Goal: Task Accomplishment & Management: Complete application form

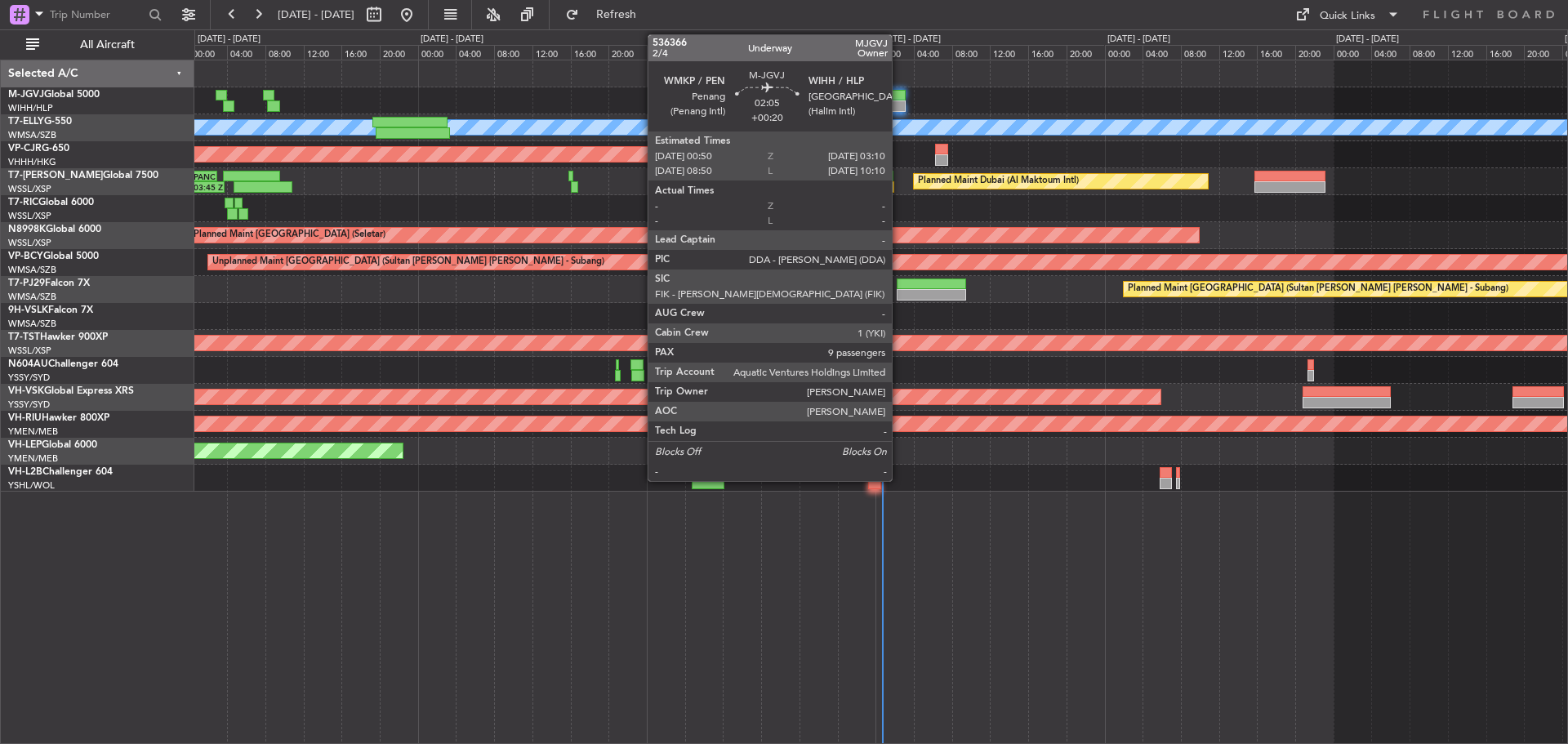
click at [899, 102] on div at bounding box center [894, 106] width 22 height 11
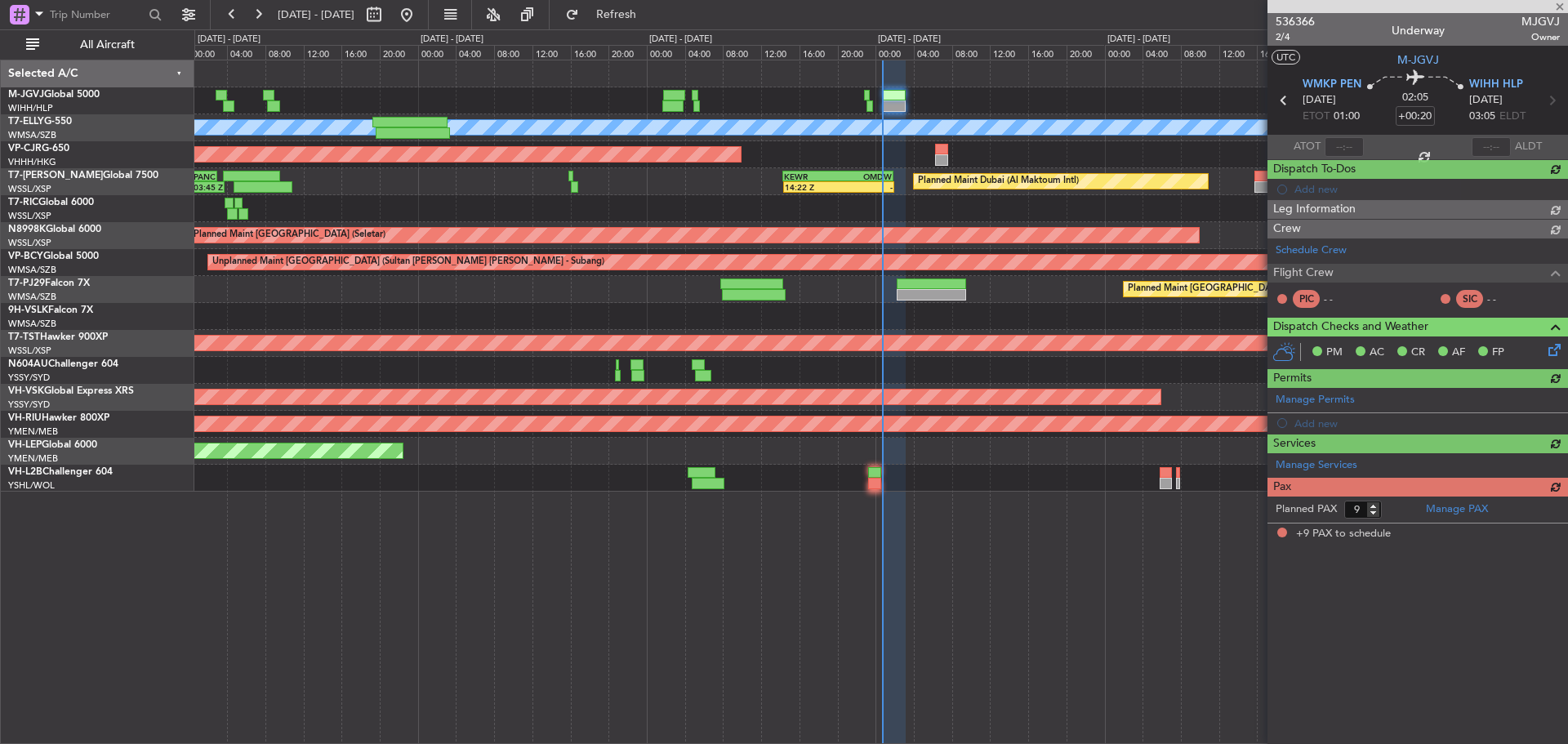
type input "[PERSON_NAME] (KYA)"
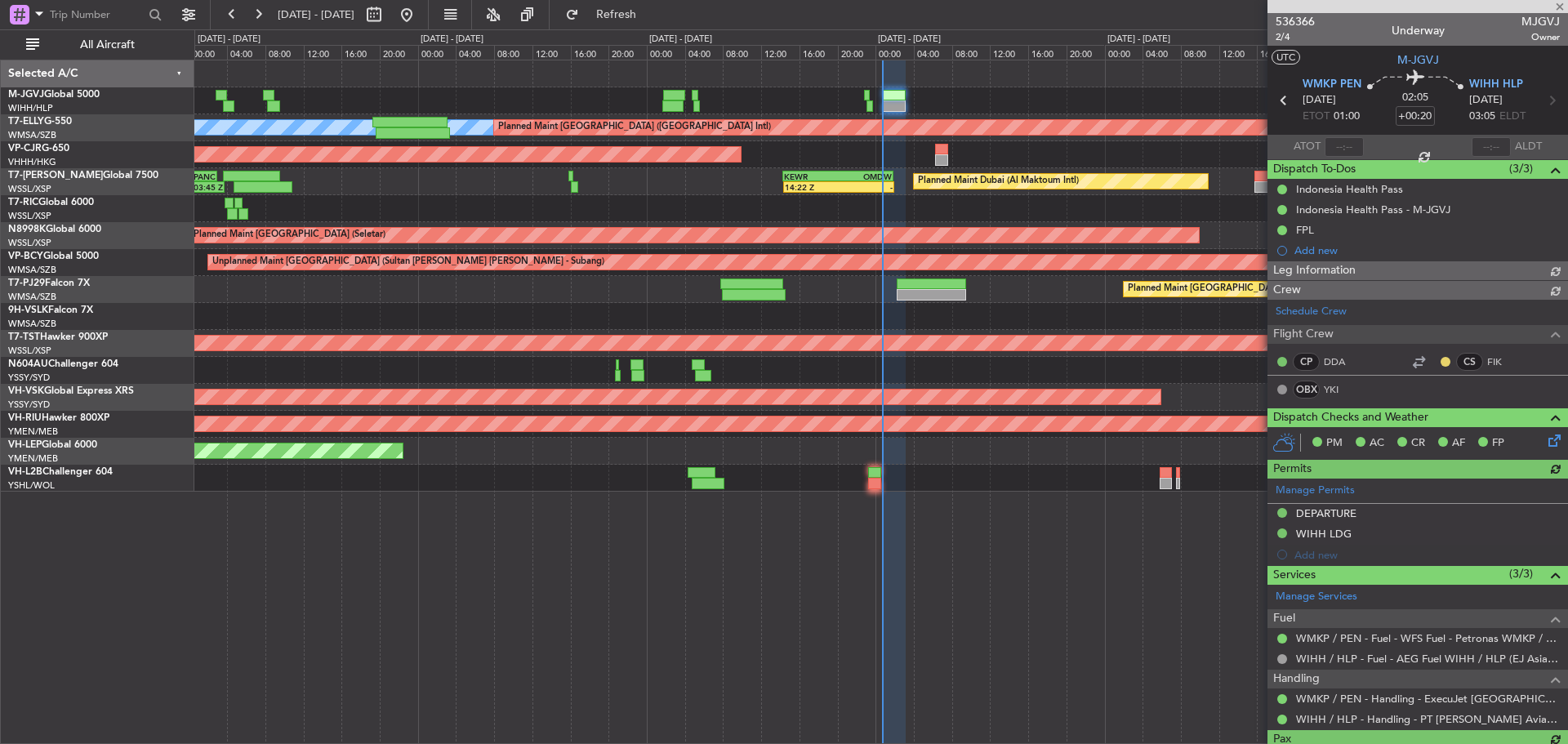
type input "[PERSON_NAME] (KYA)"
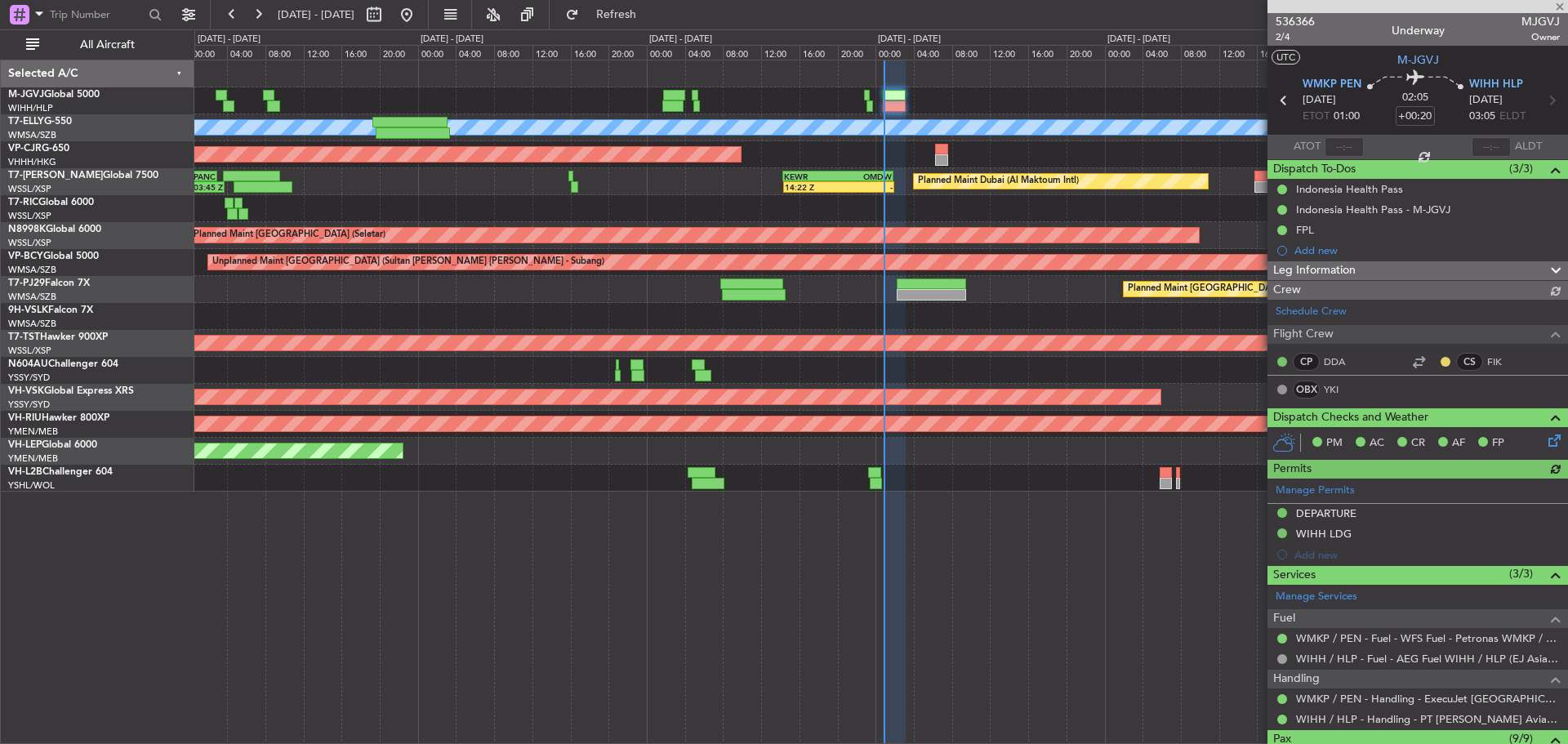
type input "[PERSON_NAME] (KYA)"
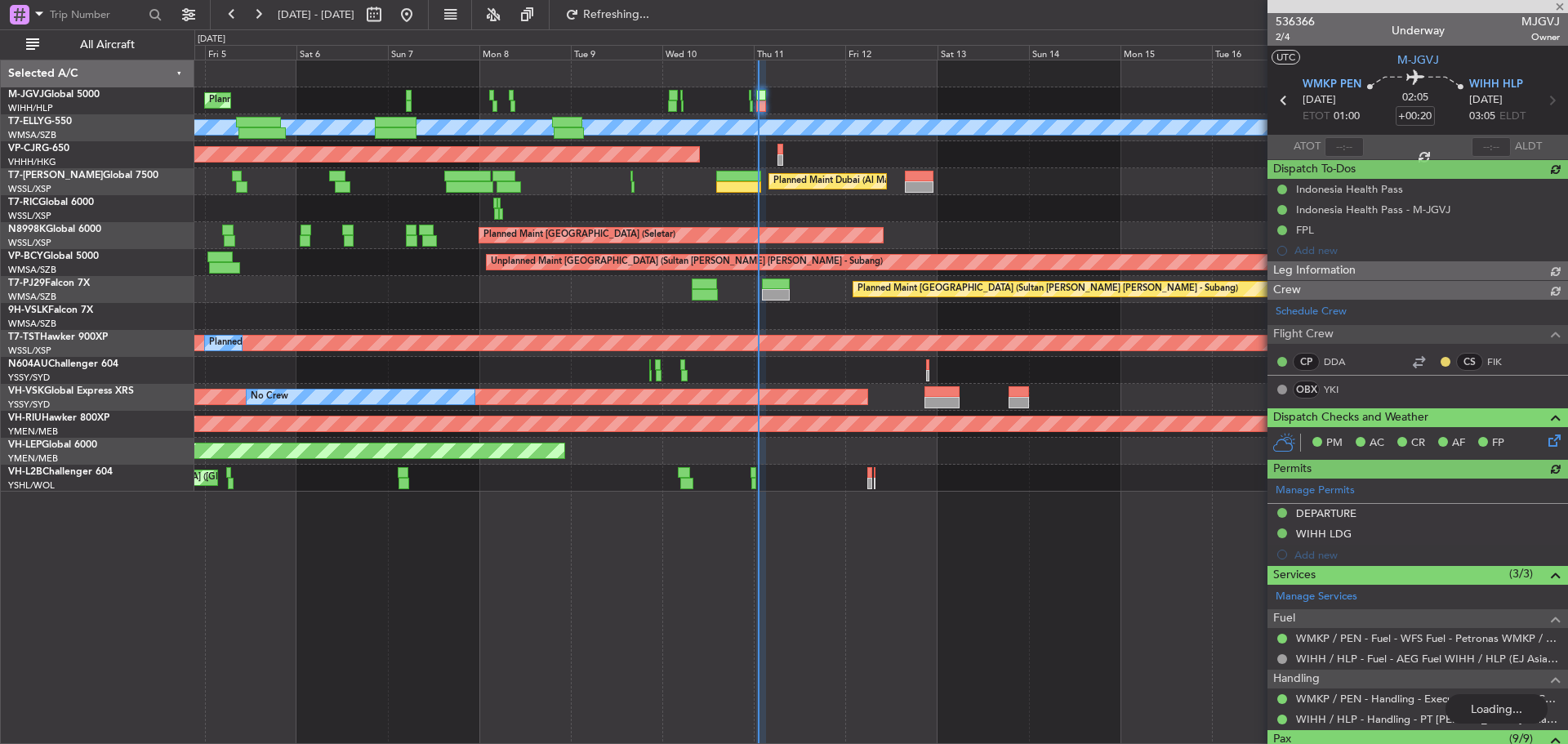
type input "[PERSON_NAME] (KYA)"
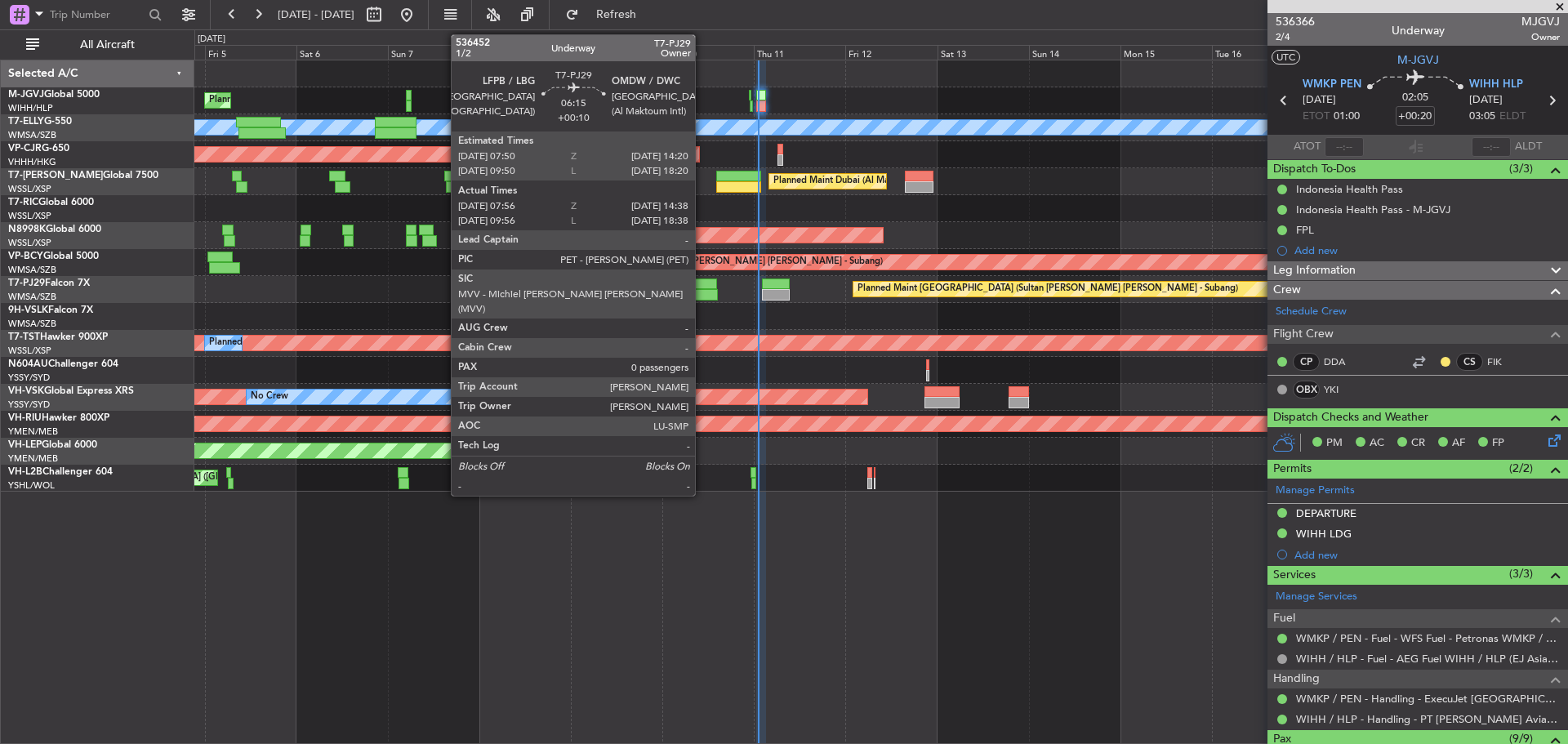
click at [702, 299] on div at bounding box center [705, 295] width 26 height 11
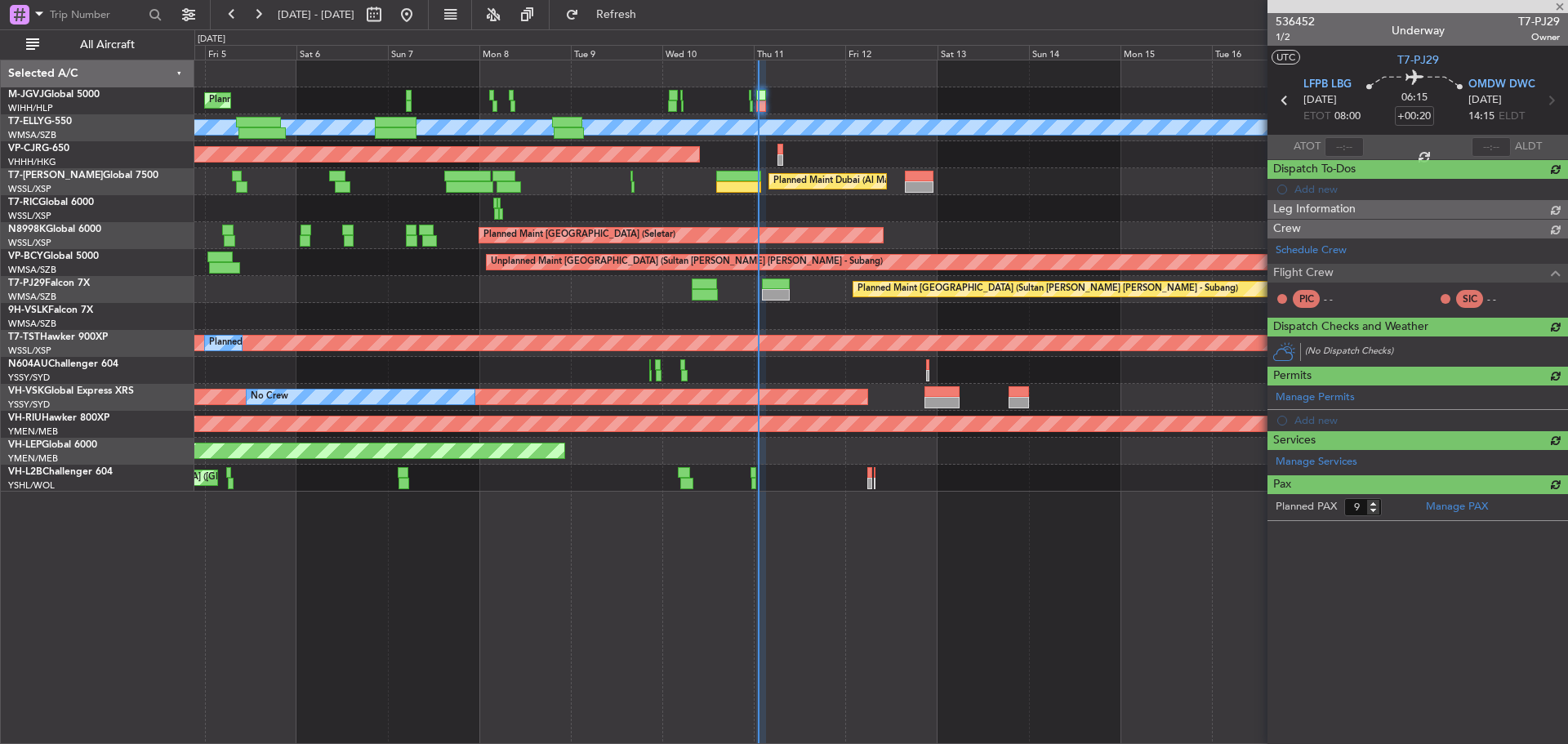
type input "+00:10"
type input "08:06"
type input "14:33"
type input "0"
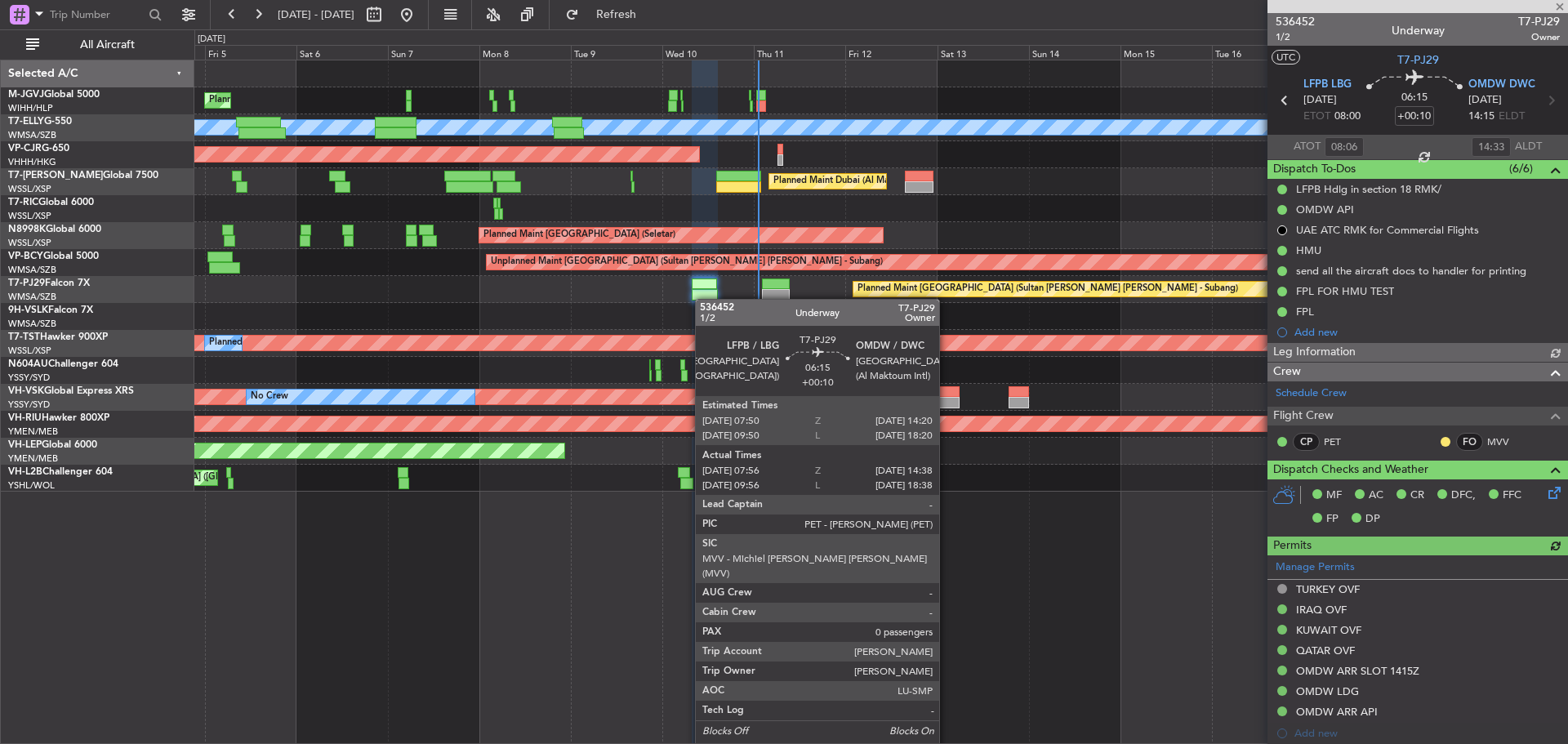
type input "[PERSON_NAME] (BTA)"
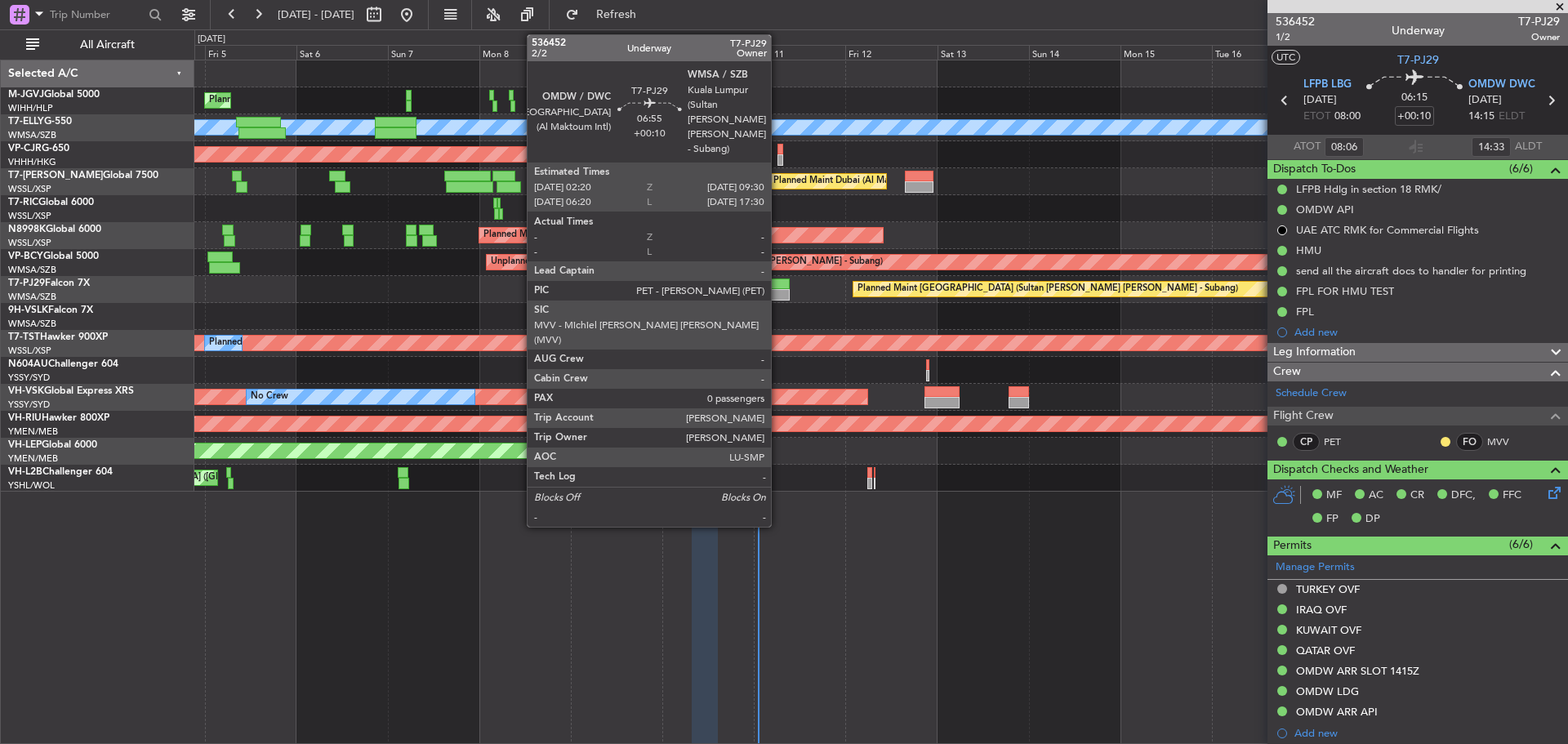
click at [778, 294] on div at bounding box center [776, 295] width 28 height 11
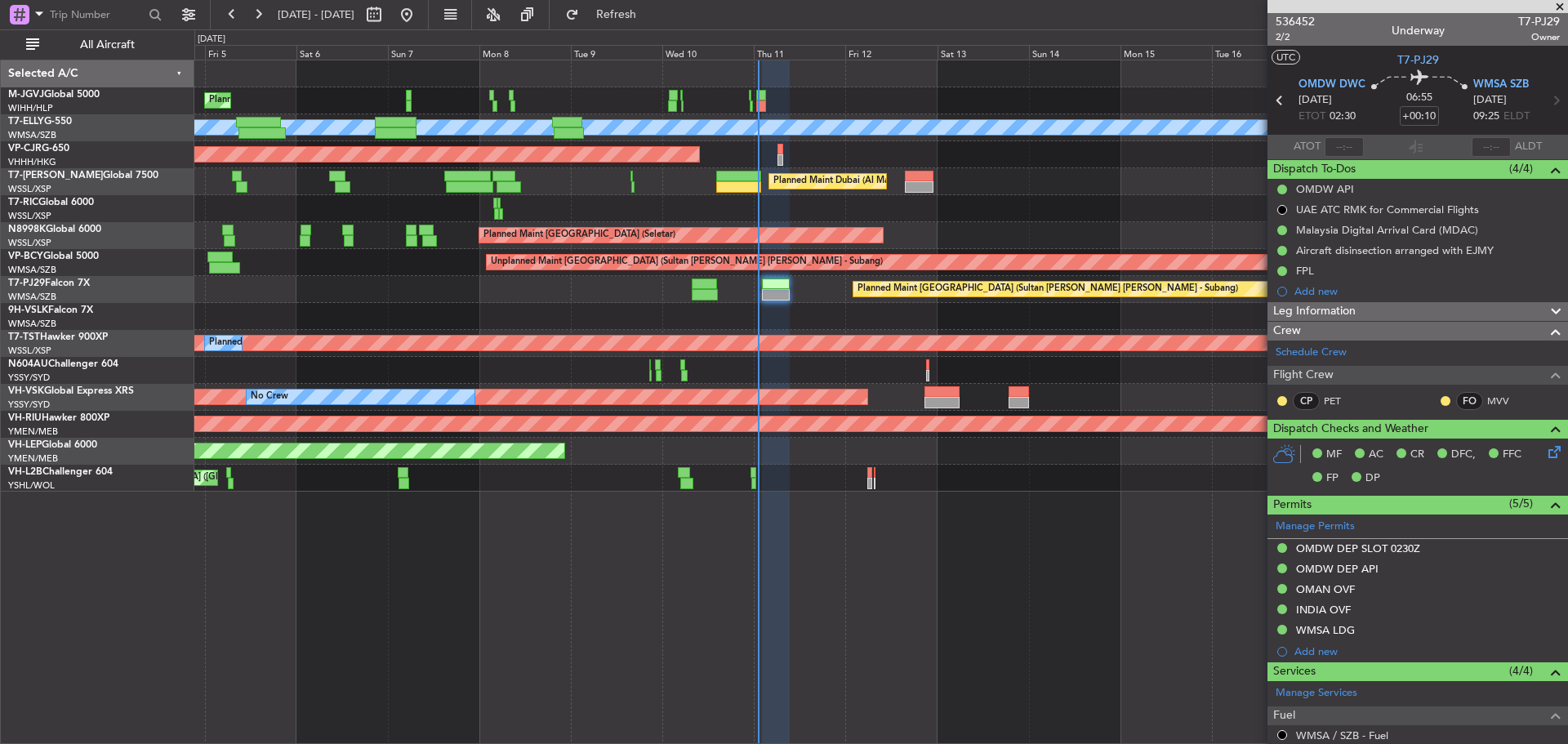
click at [1002, 555] on div "Planned Maint [GEOGRAPHIC_DATA] (Seletar) Planned Maint [GEOGRAPHIC_DATA] ([GEO…" at bounding box center [881, 401] width 1374 height 684
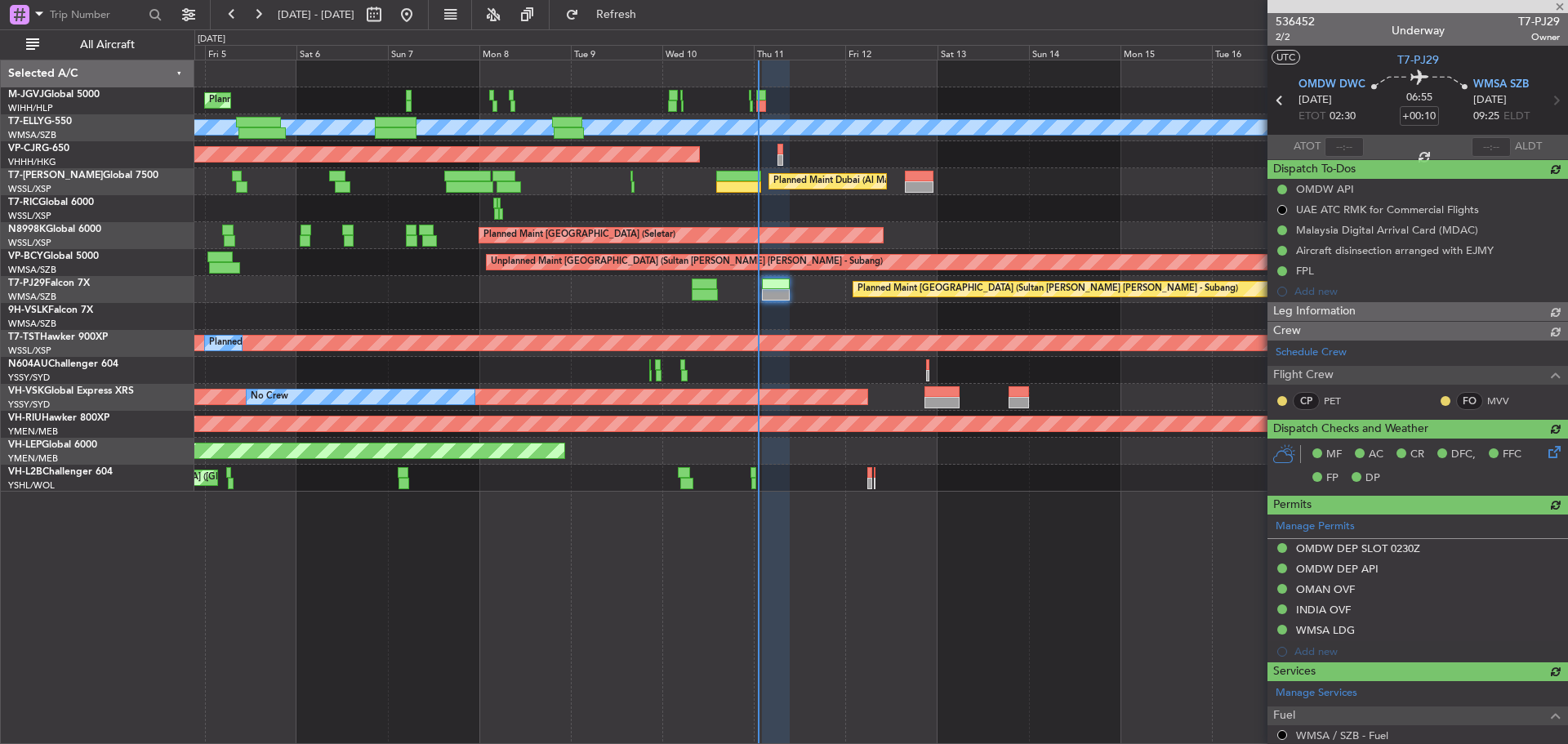
type input "[PERSON_NAME] (KYA)"
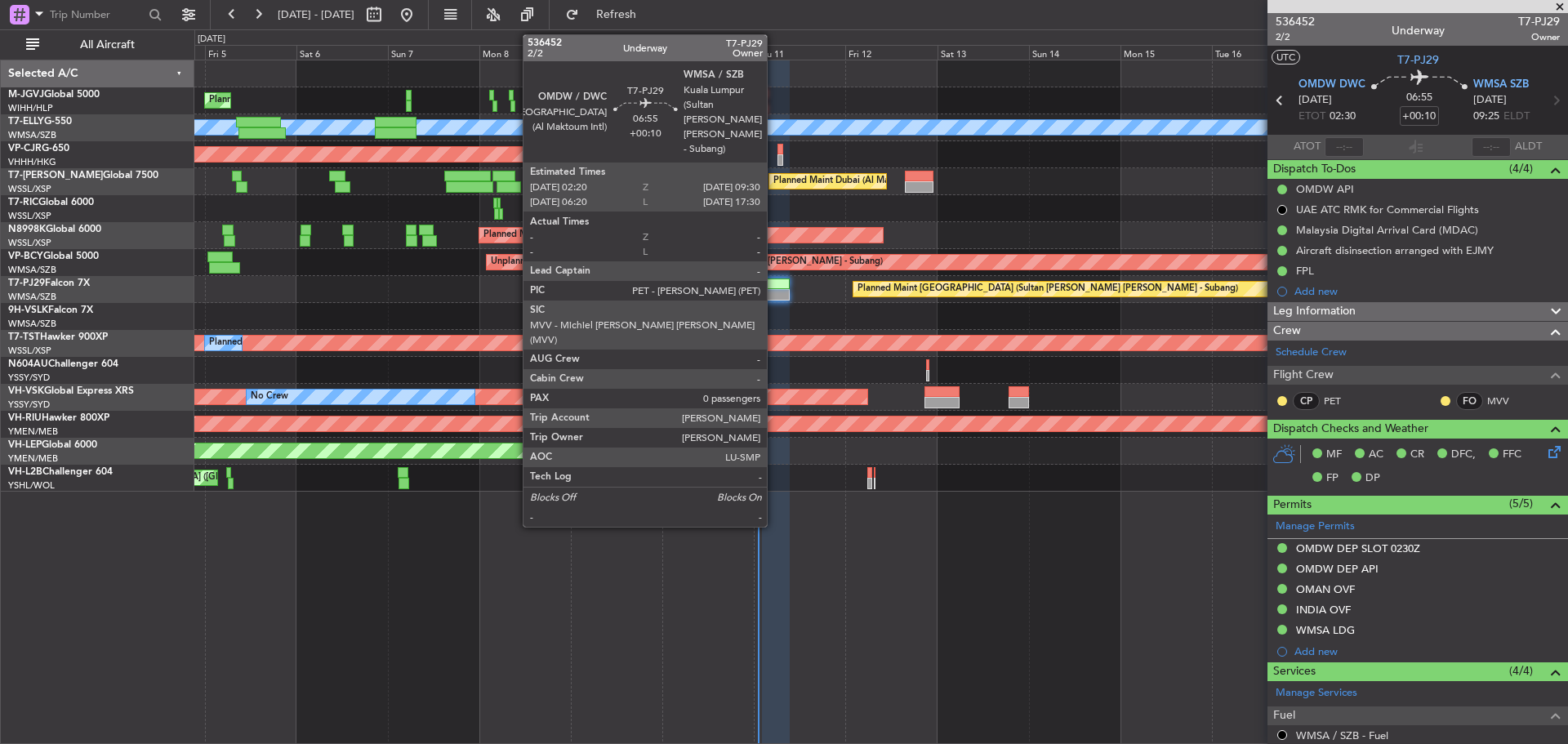
click at [774, 291] on div at bounding box center [776, 295] width 28 height 11
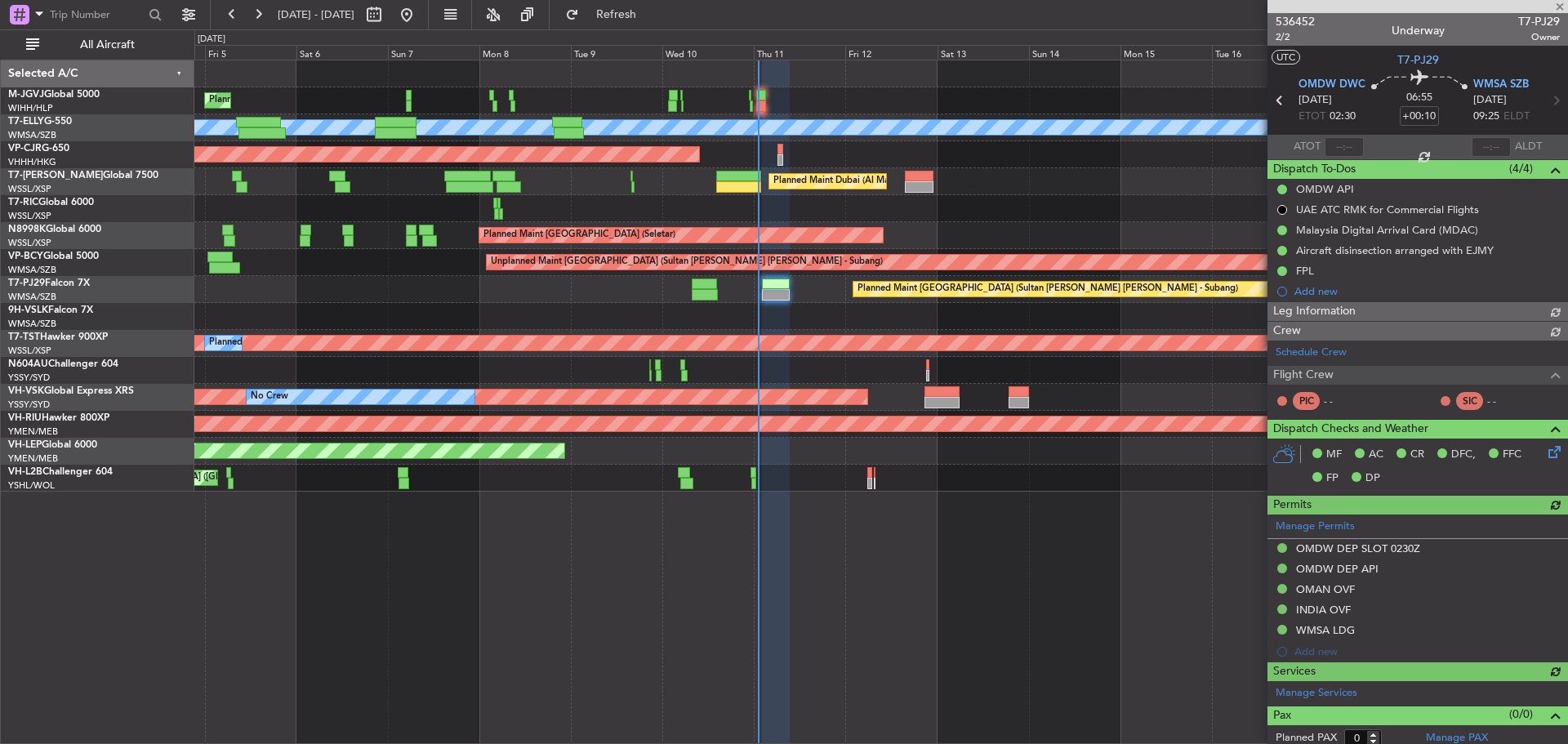
type input "[PERSON_NAME] (KYA)"
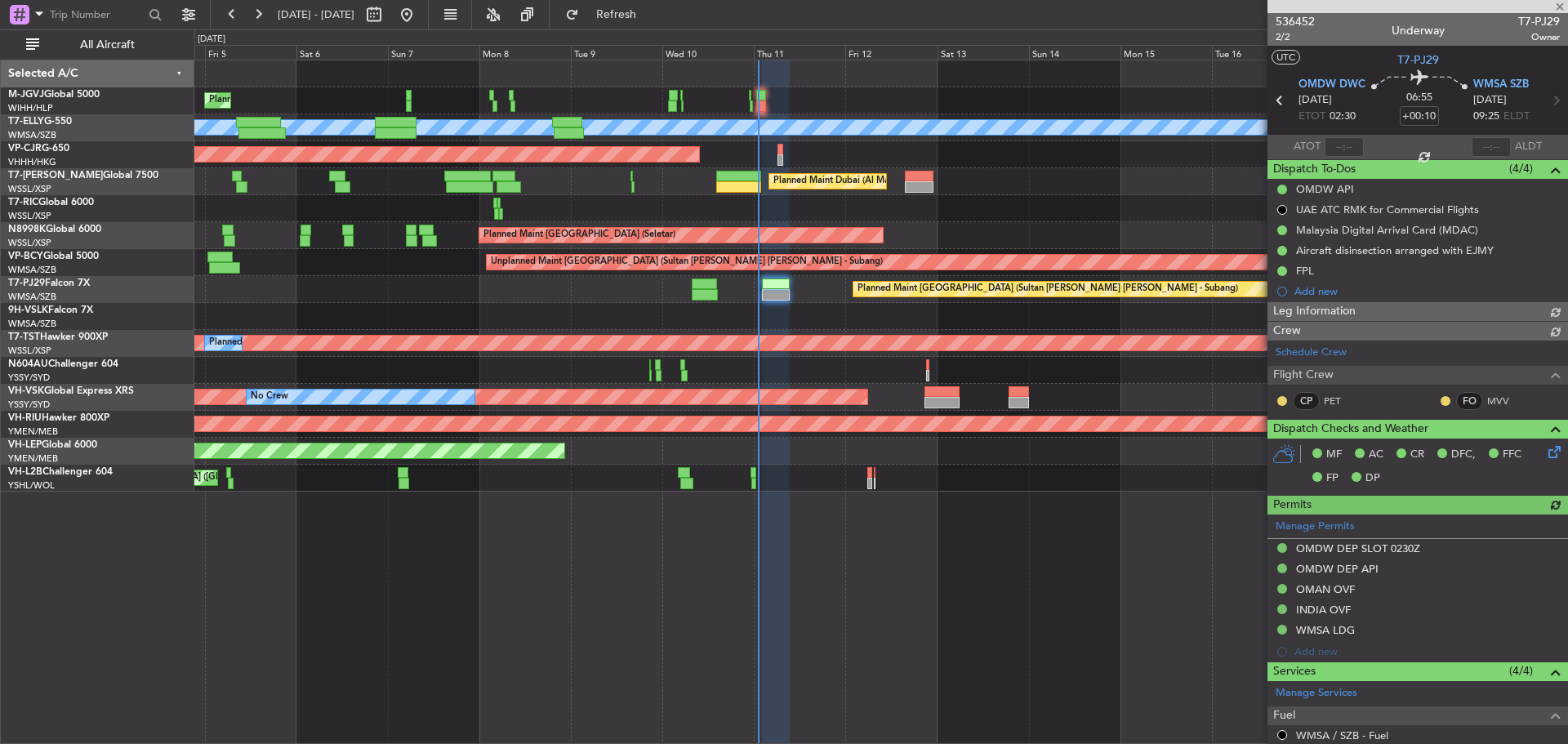
type input "[PERSON_NAME] (KYA)"
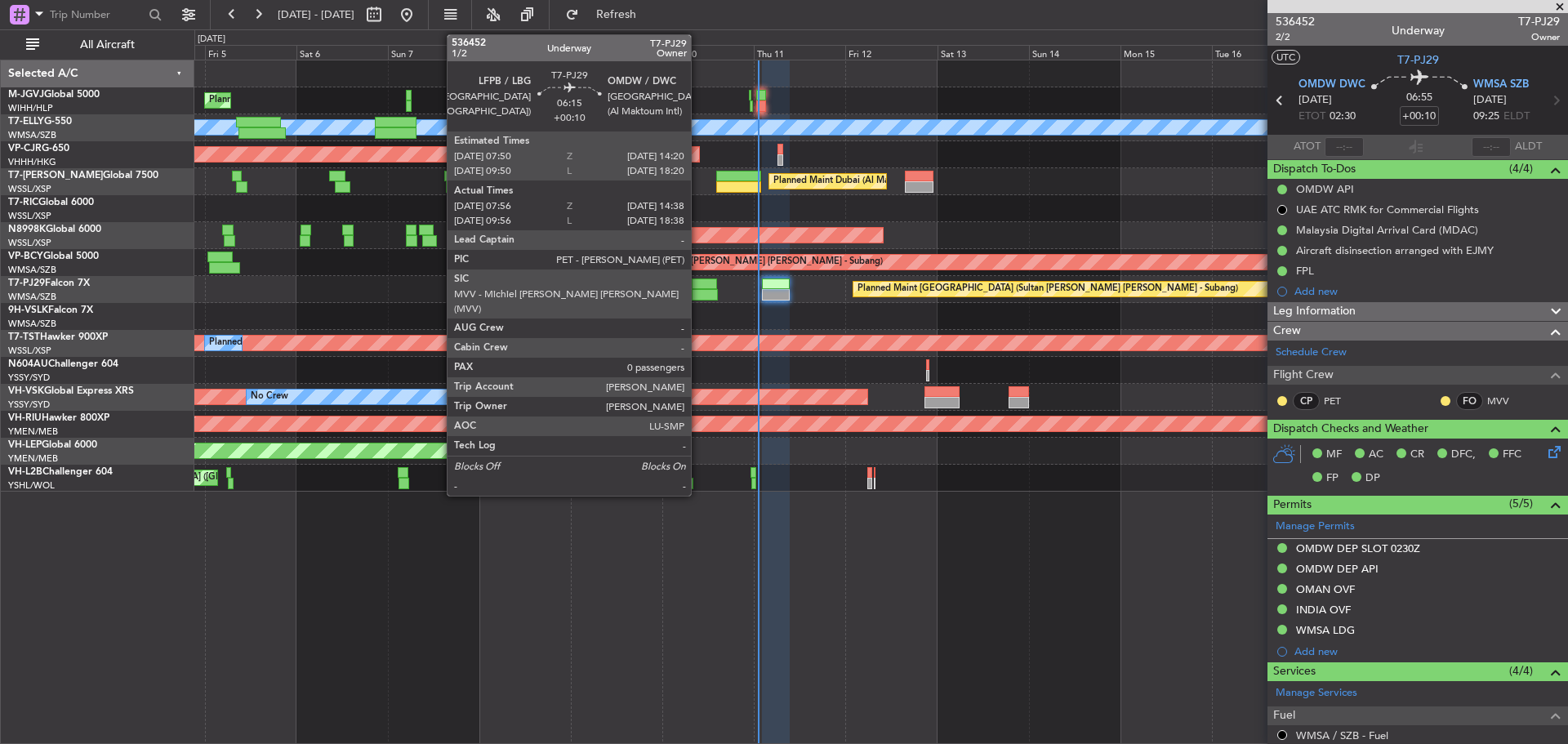
click at [699, 290] on div at bounding box center [705, 295] width 26 height 11
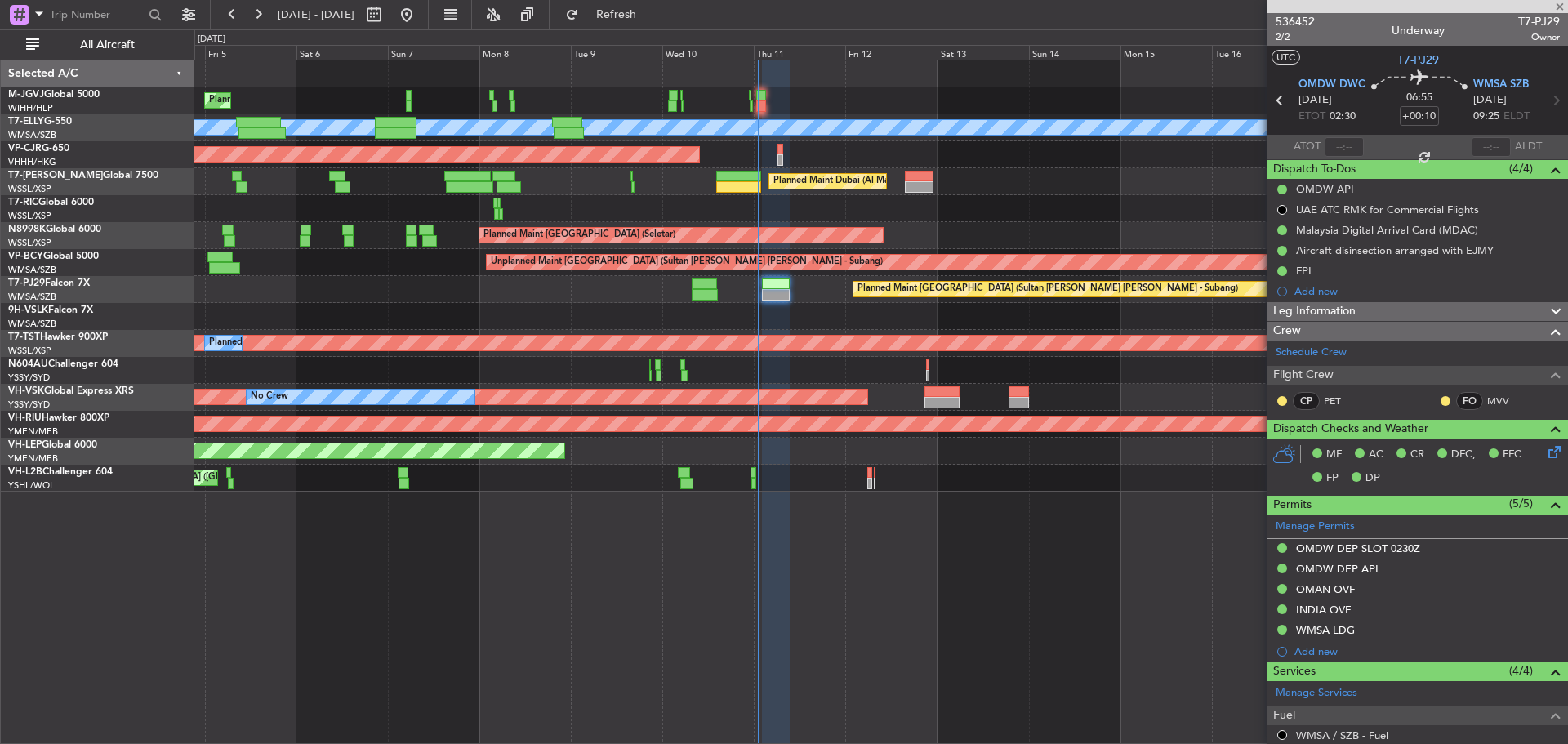
type input "08:06"
type input "14:33"
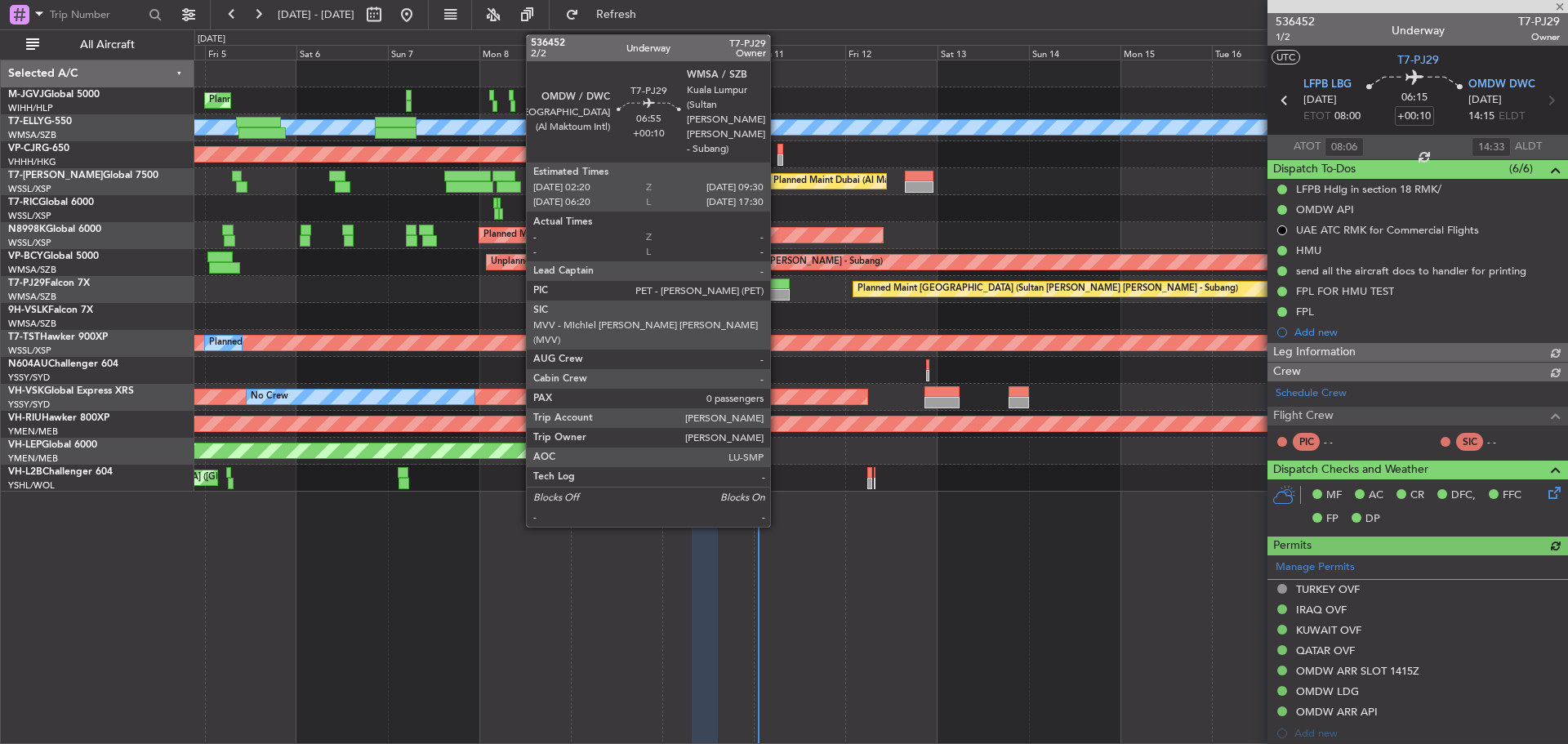
type input "[PERSON_NAME] (BTA)"
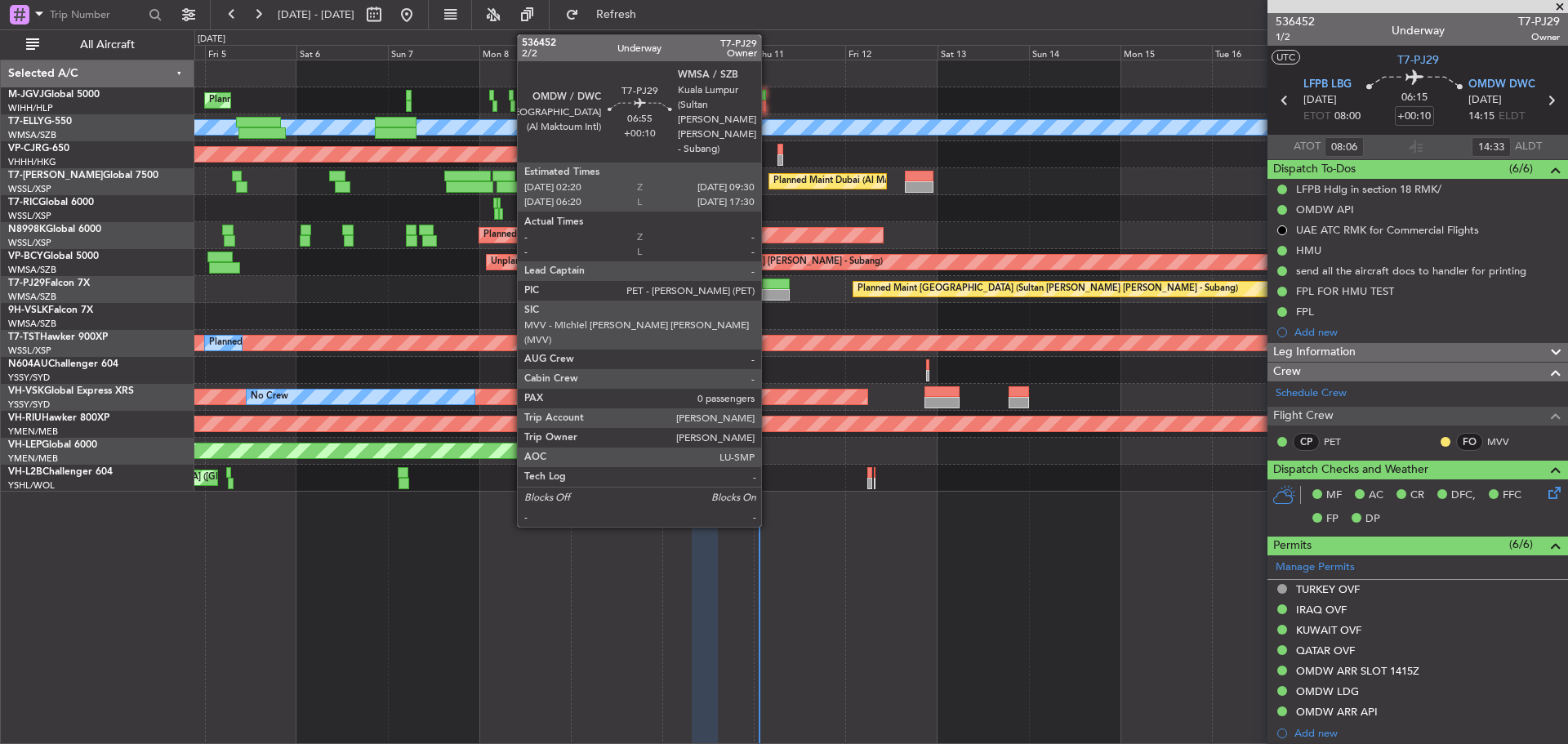
click at [769, 291] on div at bounding box center [776, 295] width 28 height 11
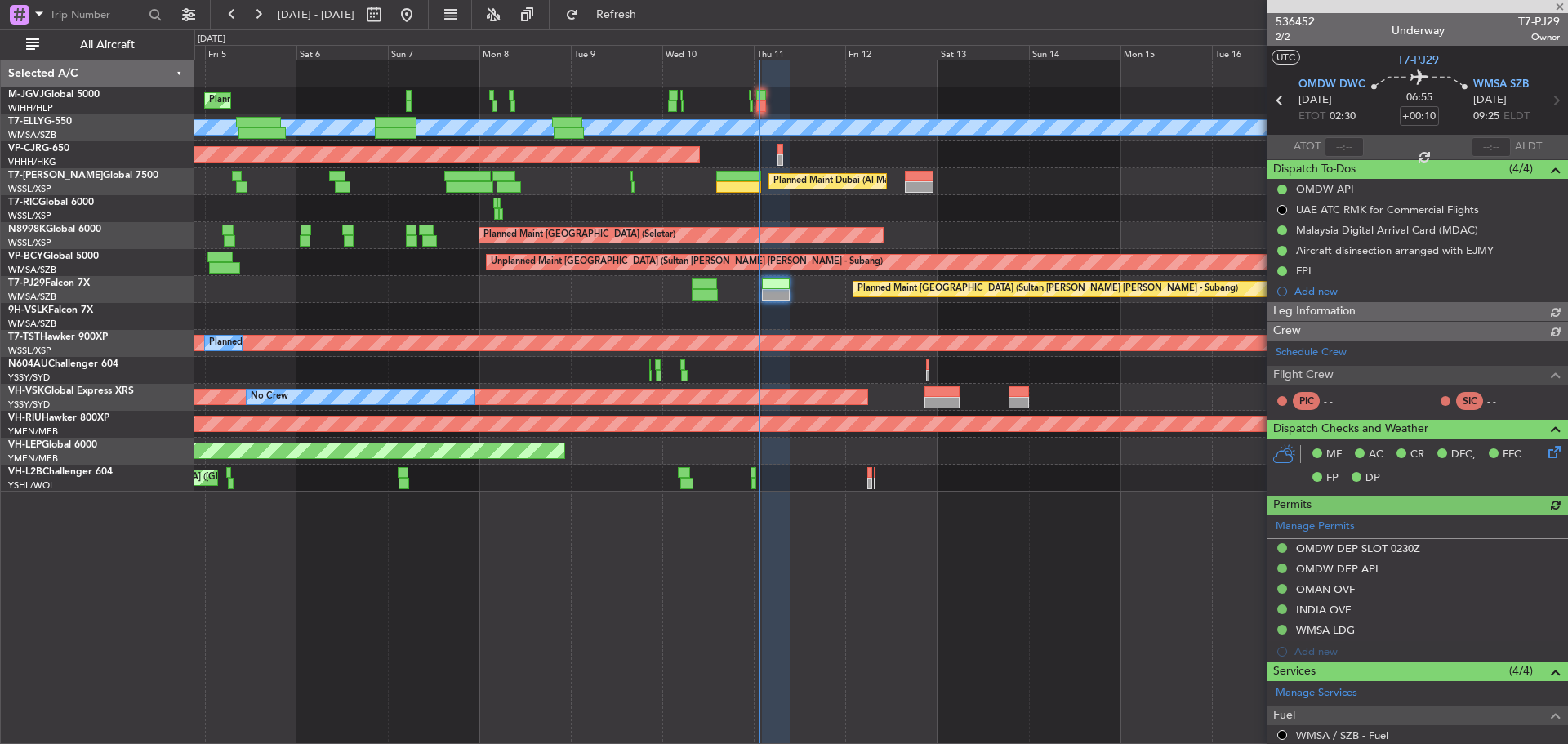
type input "[PERSON_NAME] (KYA)"
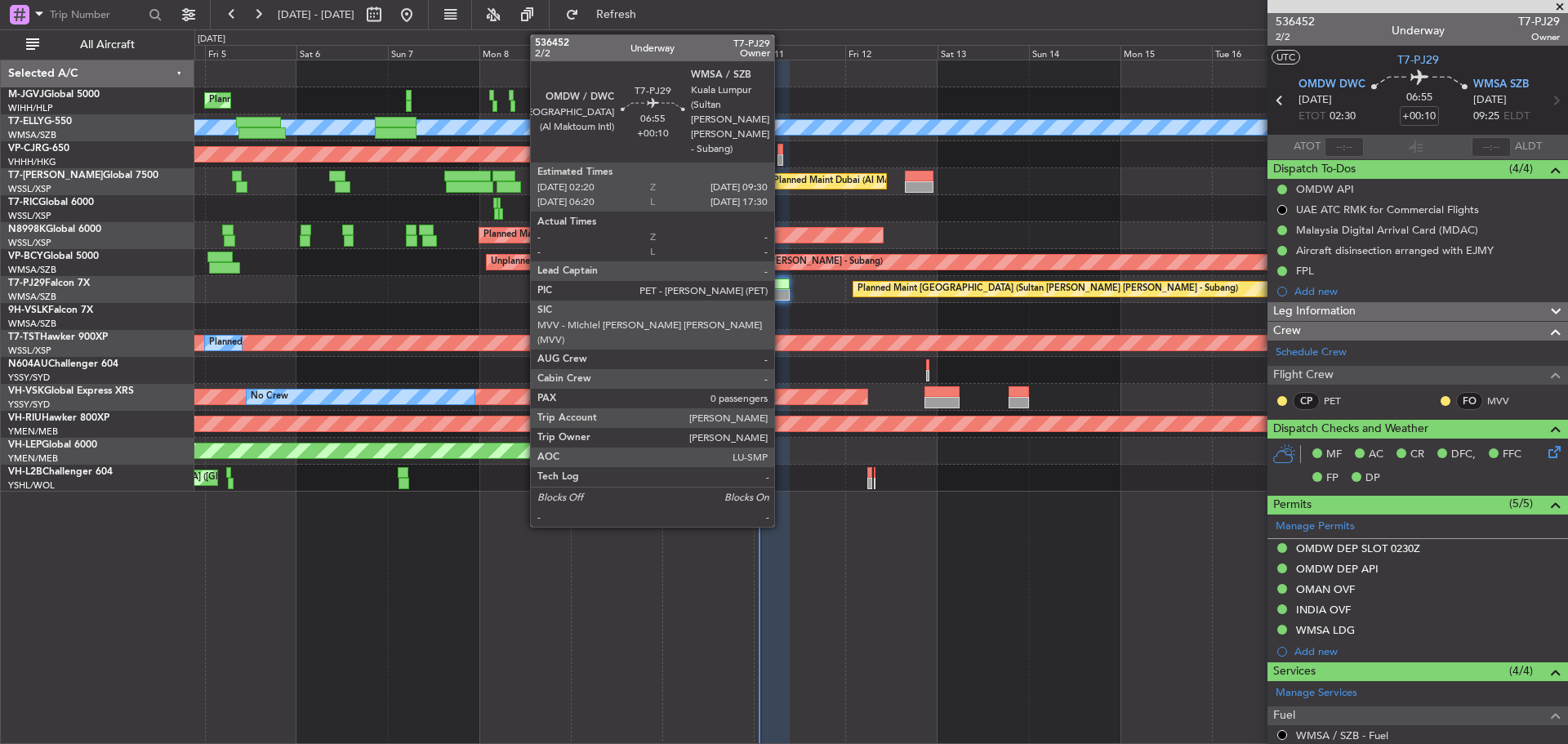
click at [782, 289] on div at bounding box center [776, 295] width 28 height 11
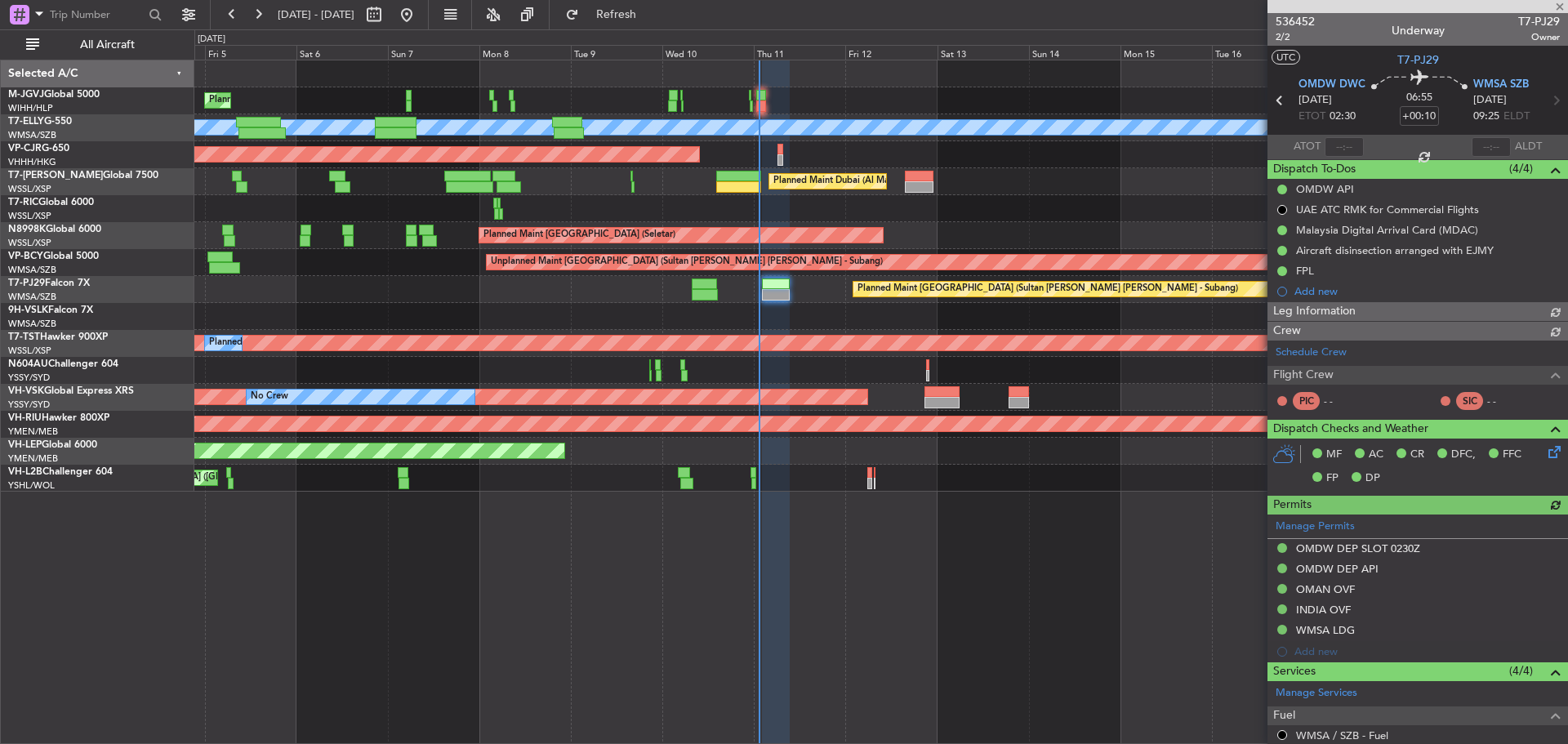
type input "[PERSON_NAME] (KYA)"
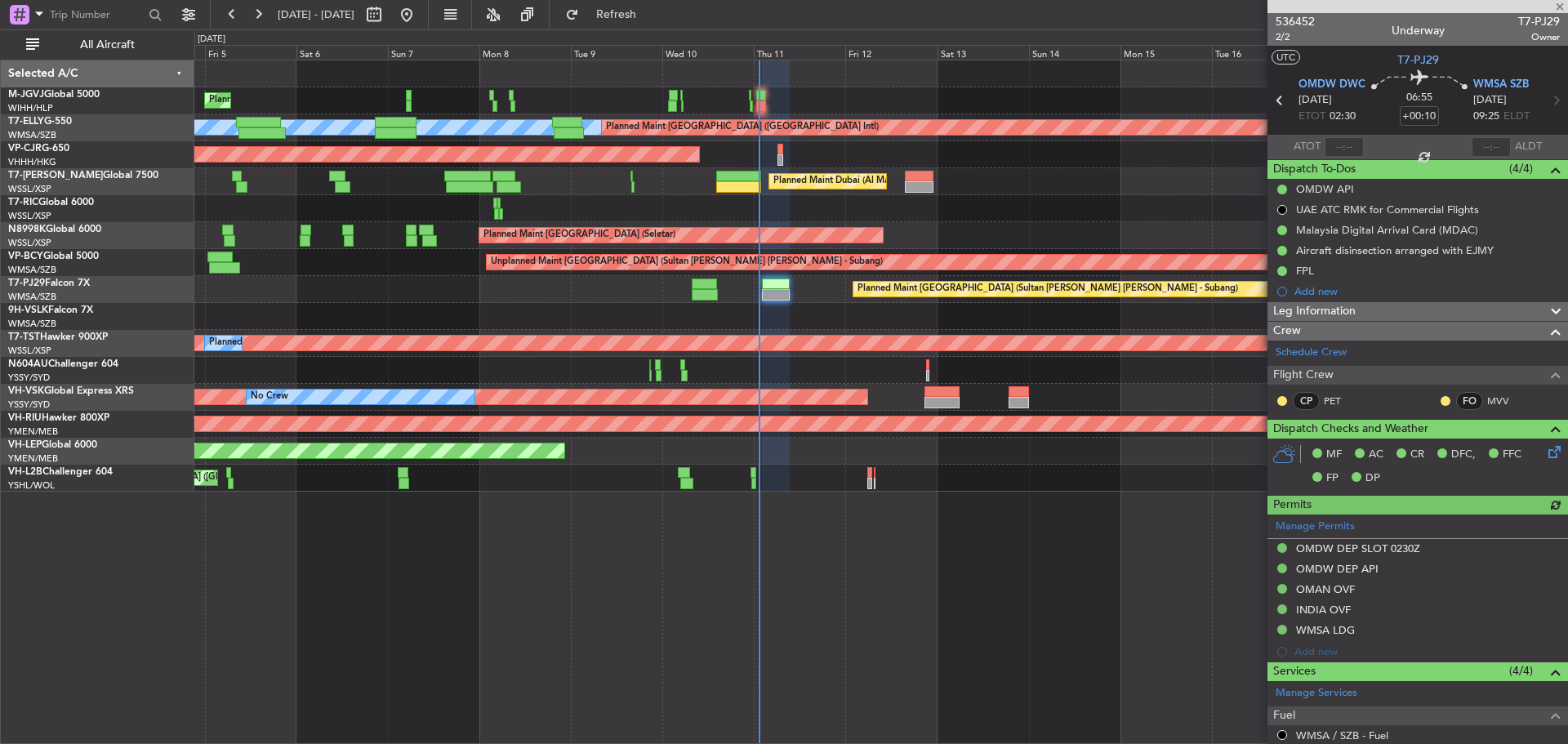
type input "[PERSON_NAME] (KYA)"
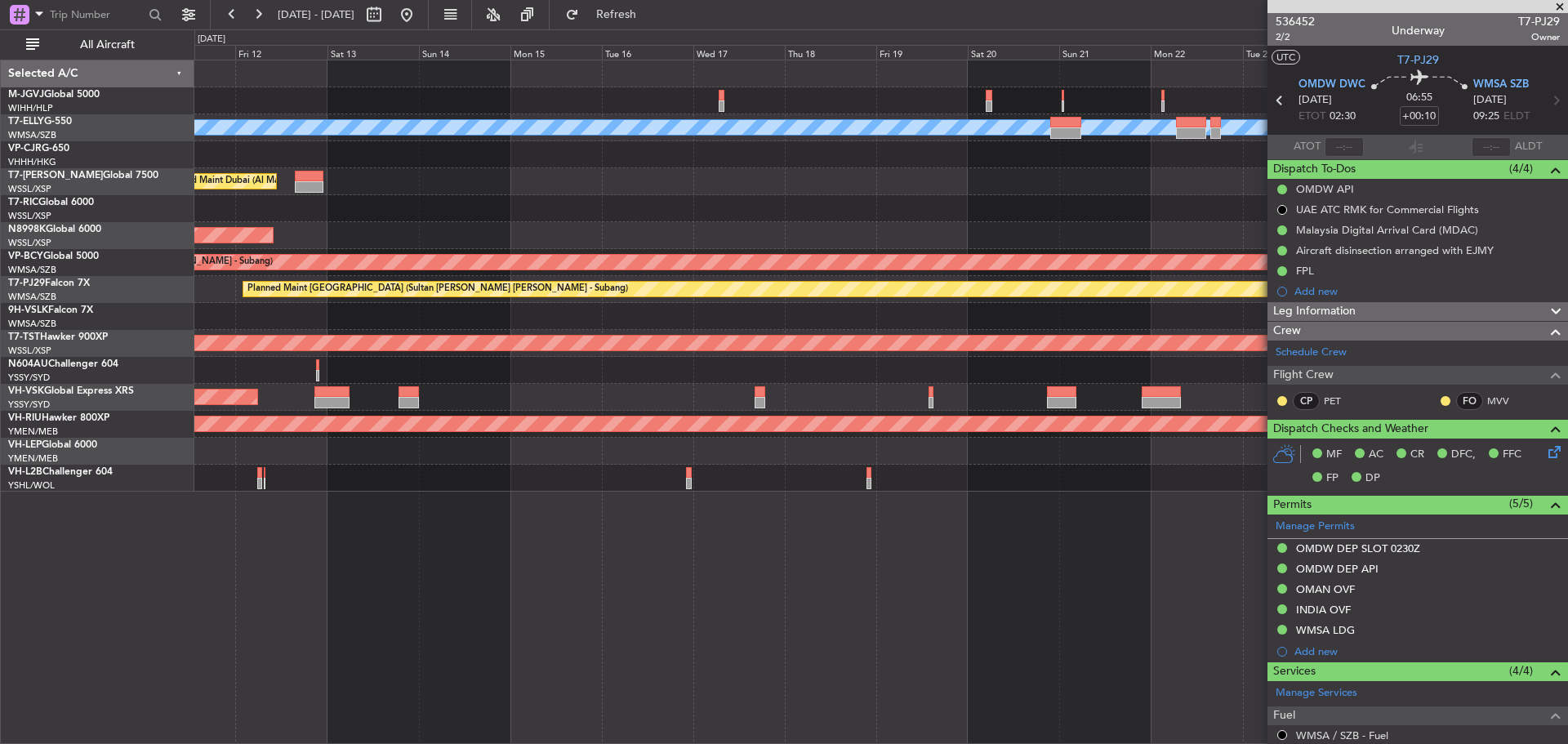
click at [446, 107] on div "Planned Maint [GEOGRAPHIC_DATA] ([GEOGRAPHIC_DATA] Intl) [PERSON_NAME] Planned …" at bounding box center [881, 276] width 1373 height 431
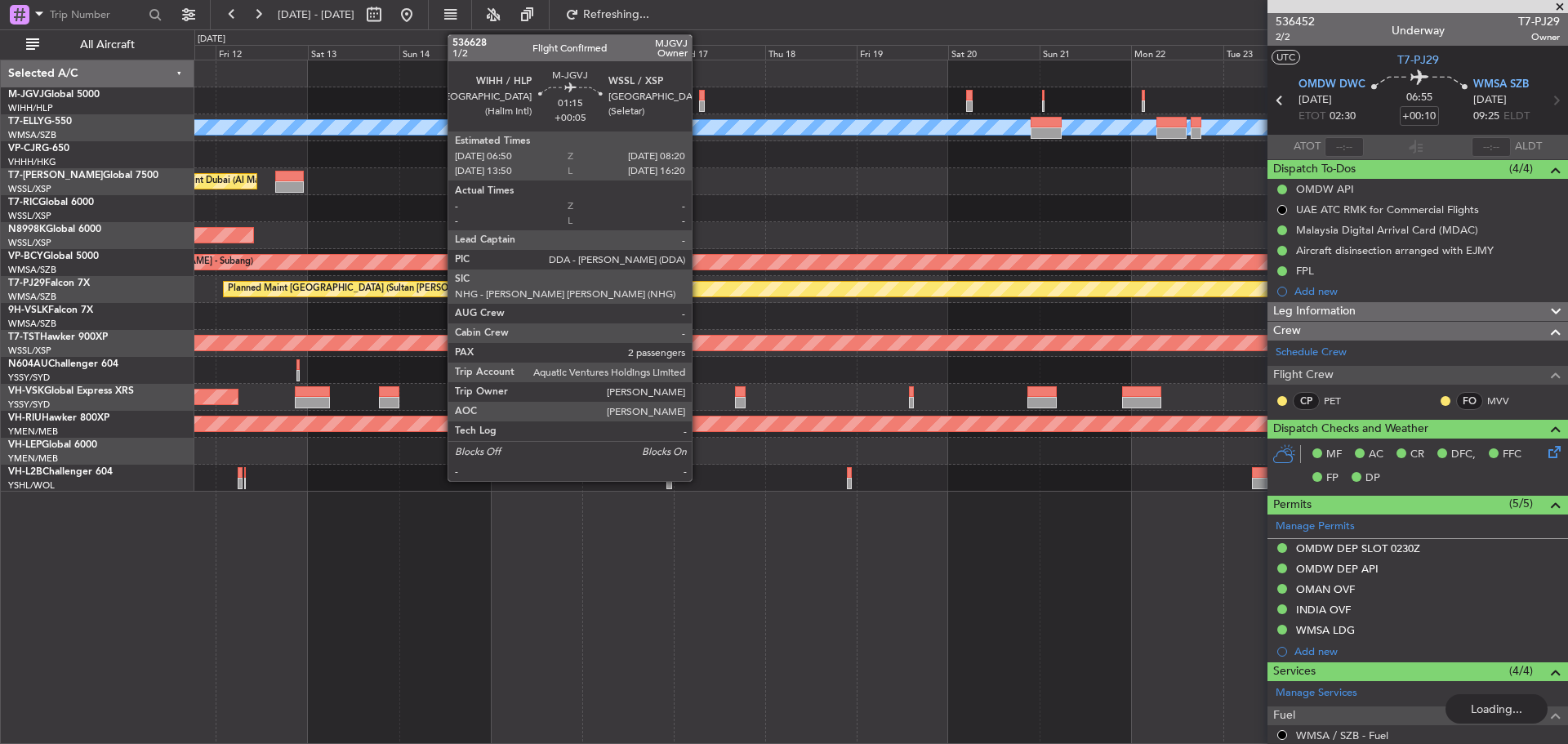
click at [699, 107] on div at bounding box center [701, 106] width 7 height 11
type input "+00:05"
type input "2"
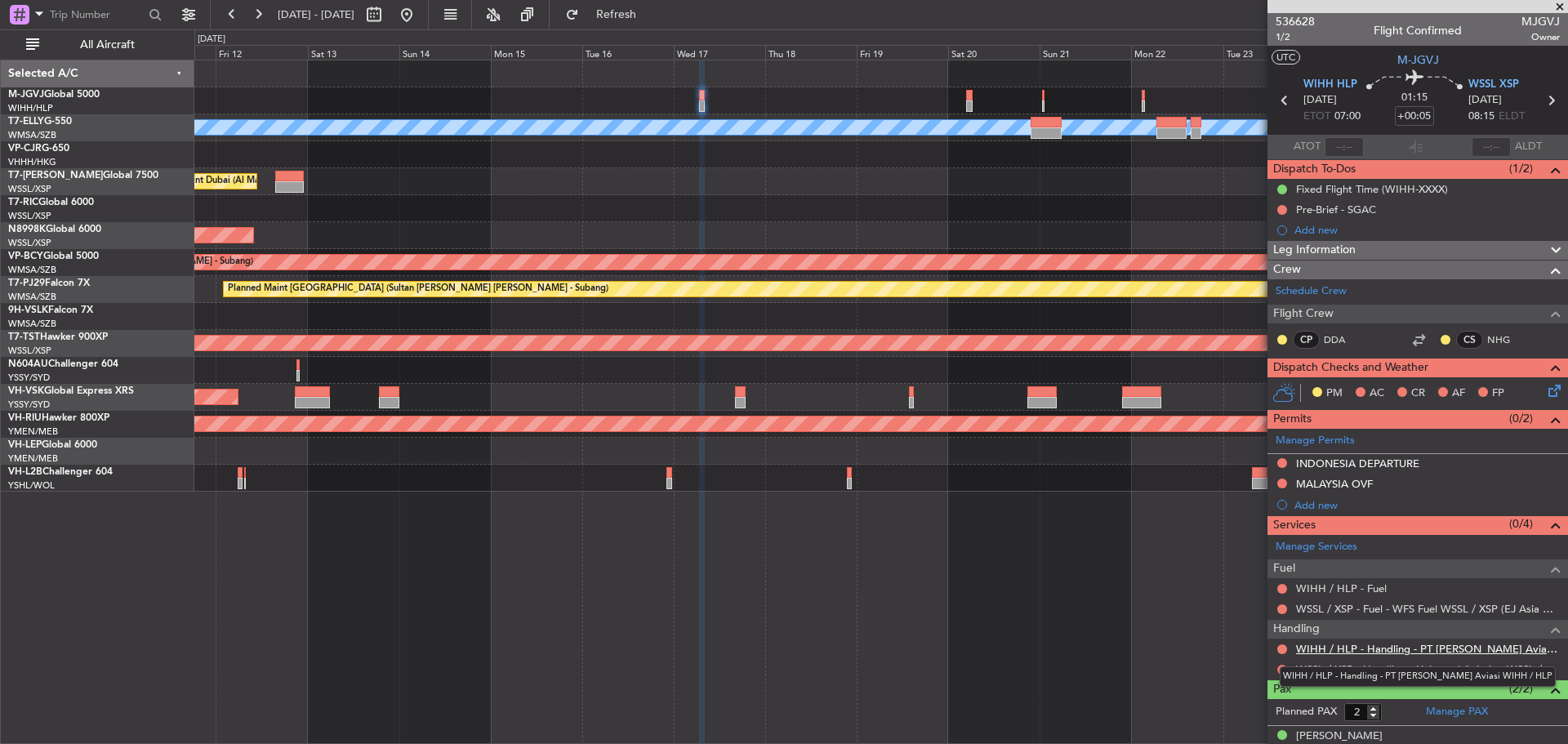
click at [1349, 647] on link "WIHH / HLP - Handling - PT [PERSON_NAME] Aviasi WIHH / HLP" at bounding box center [1428, 648] width 263 height 14
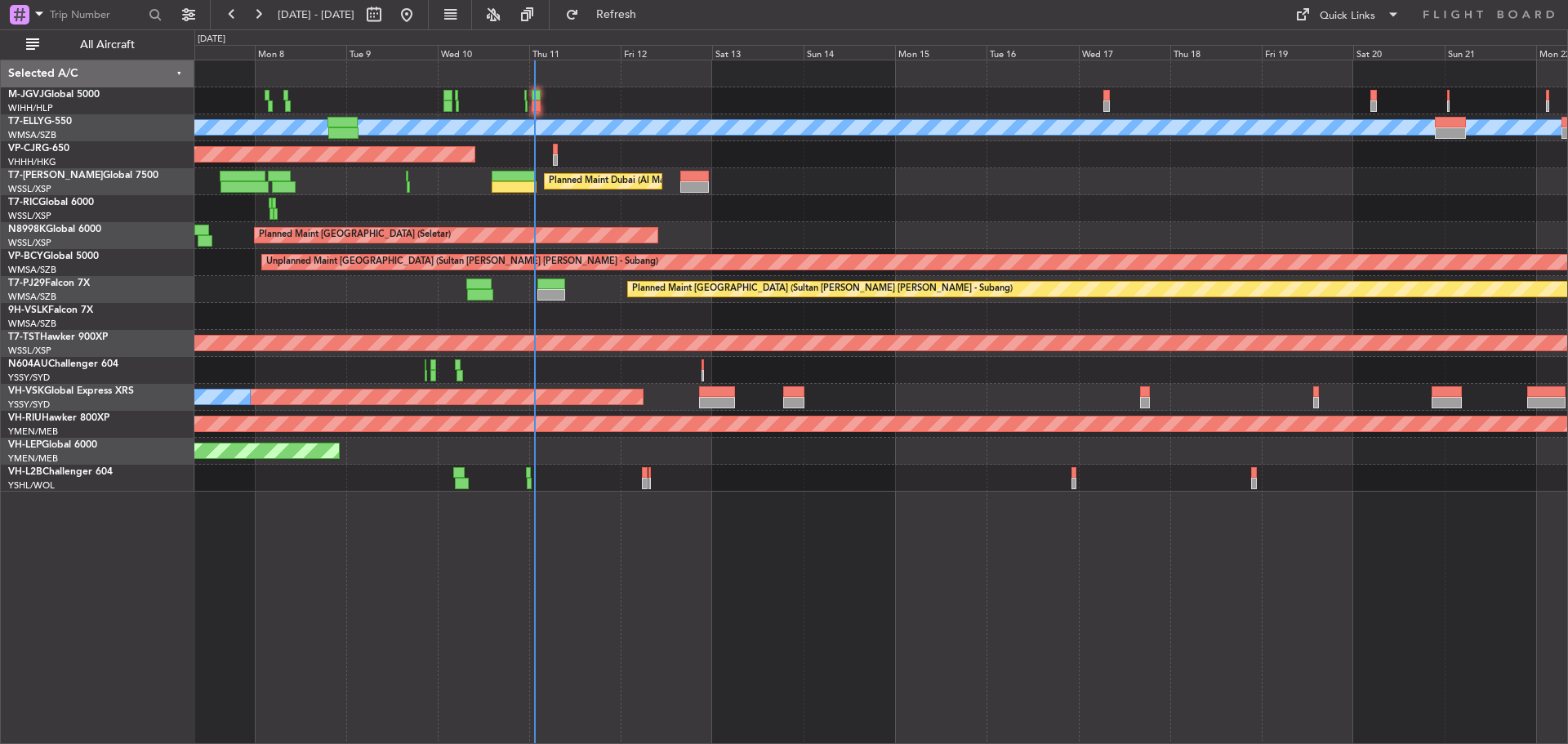
click at [800, 196] on div "Planned Maint Singapore (Seletar) Planned Maint Dubai (Dubai Intl) MEL Planned …" at bounding box center [881, 276] width 1373 height 431
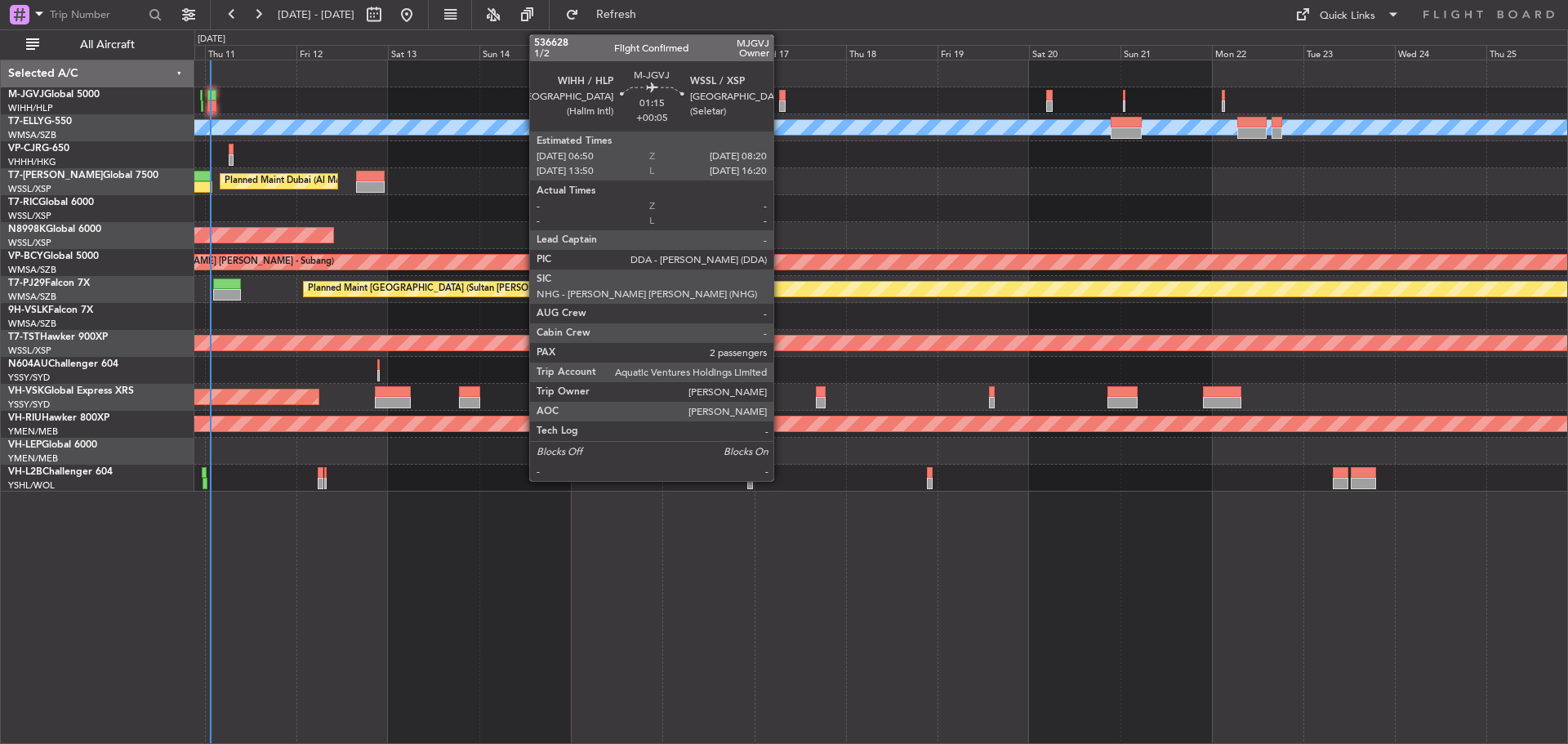
click at [781, 107] on div at bounding box center [782, 106] width 7 height 11
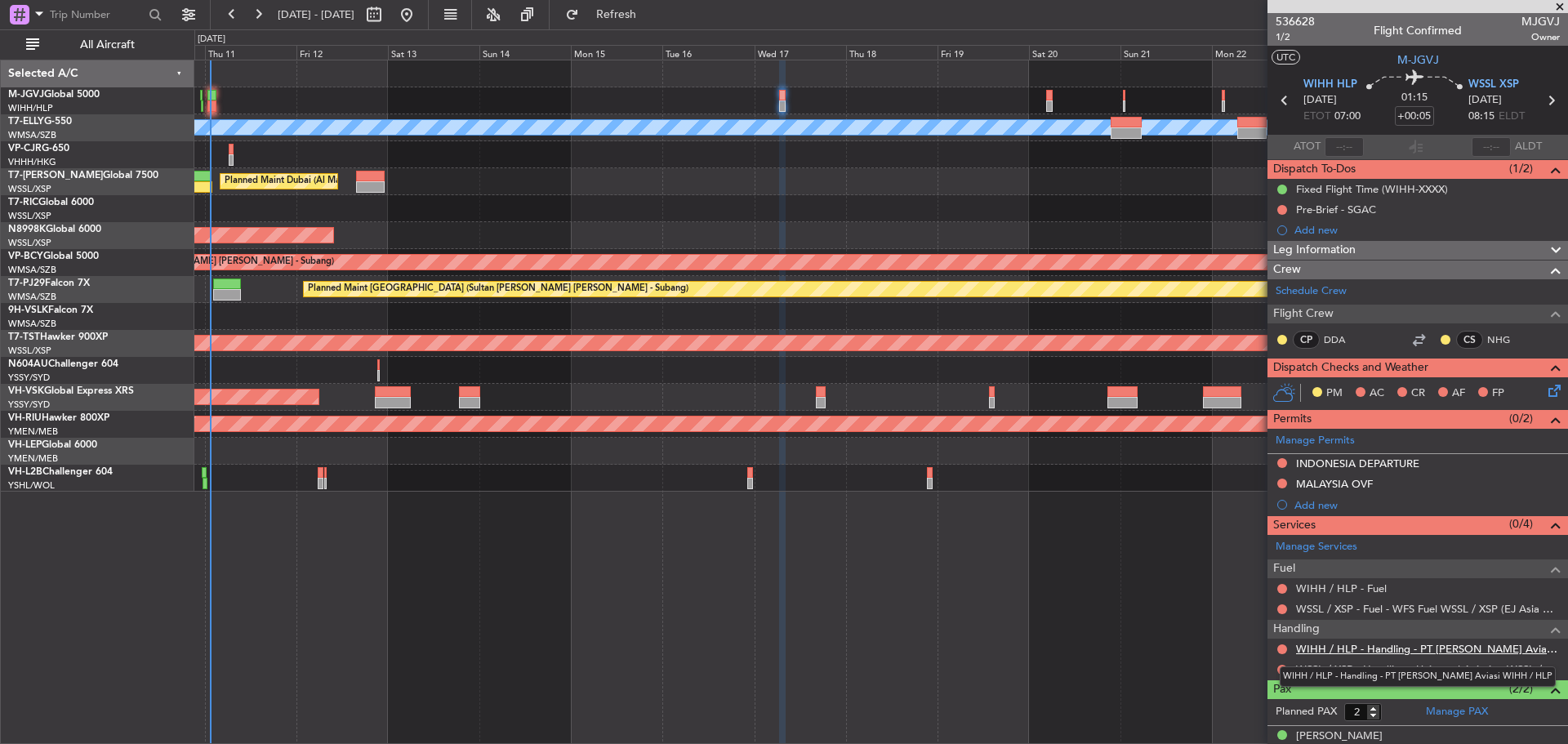
click at [1331, 647] on link "WIHH / HLP - Handling - PT [PERSON_NAME] Aviasi WIHH / HLP" at bounding box center [1428, 648] width 263 height 14
click at [651, 9] on span "Refresh" at bounding box center [615, 15] width 68 height 11
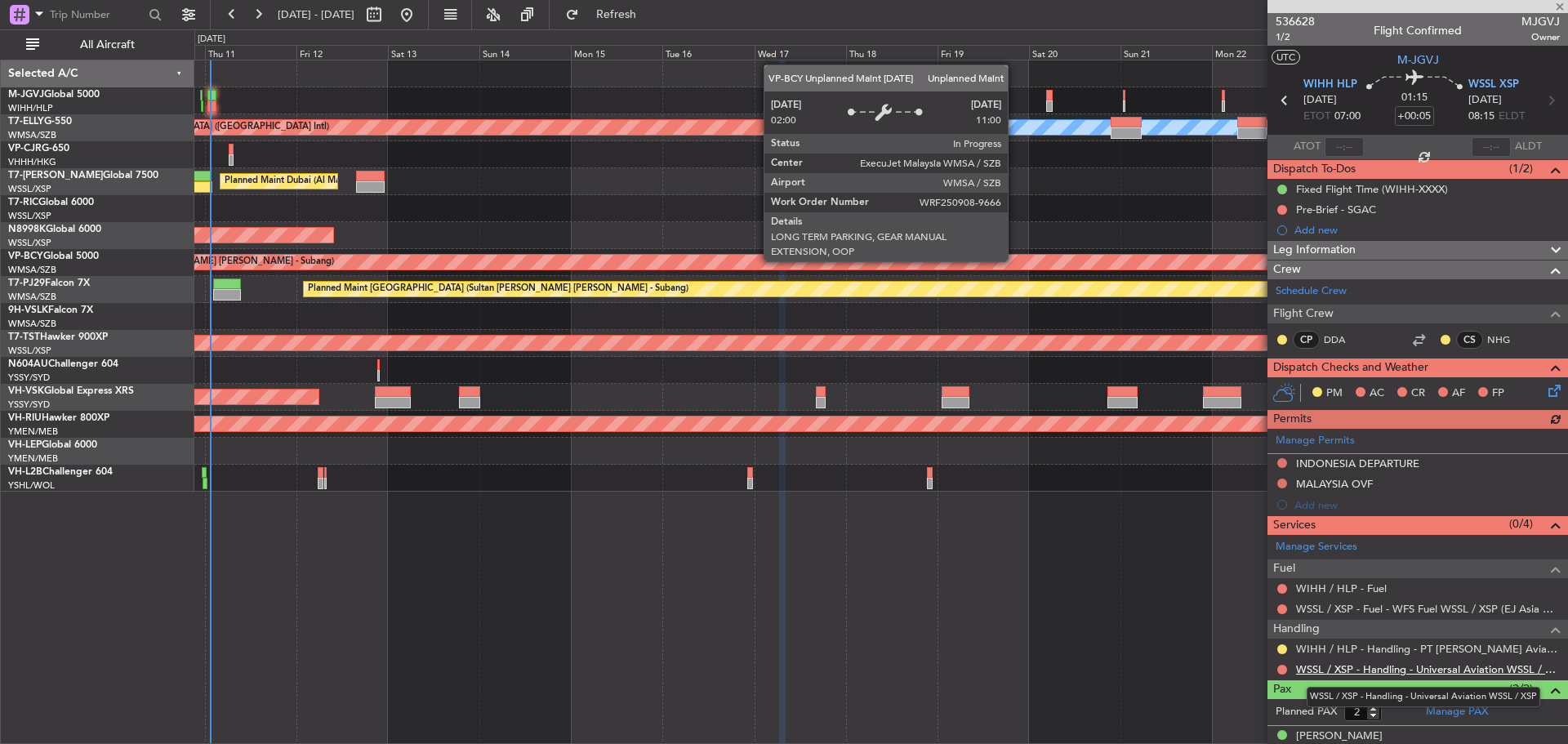
click at [1323, 673] on link "WSSL / XSP - Handling - Universal Aviation WSSL / XSP" at bounding box center [1428, 668] width 263 height 14
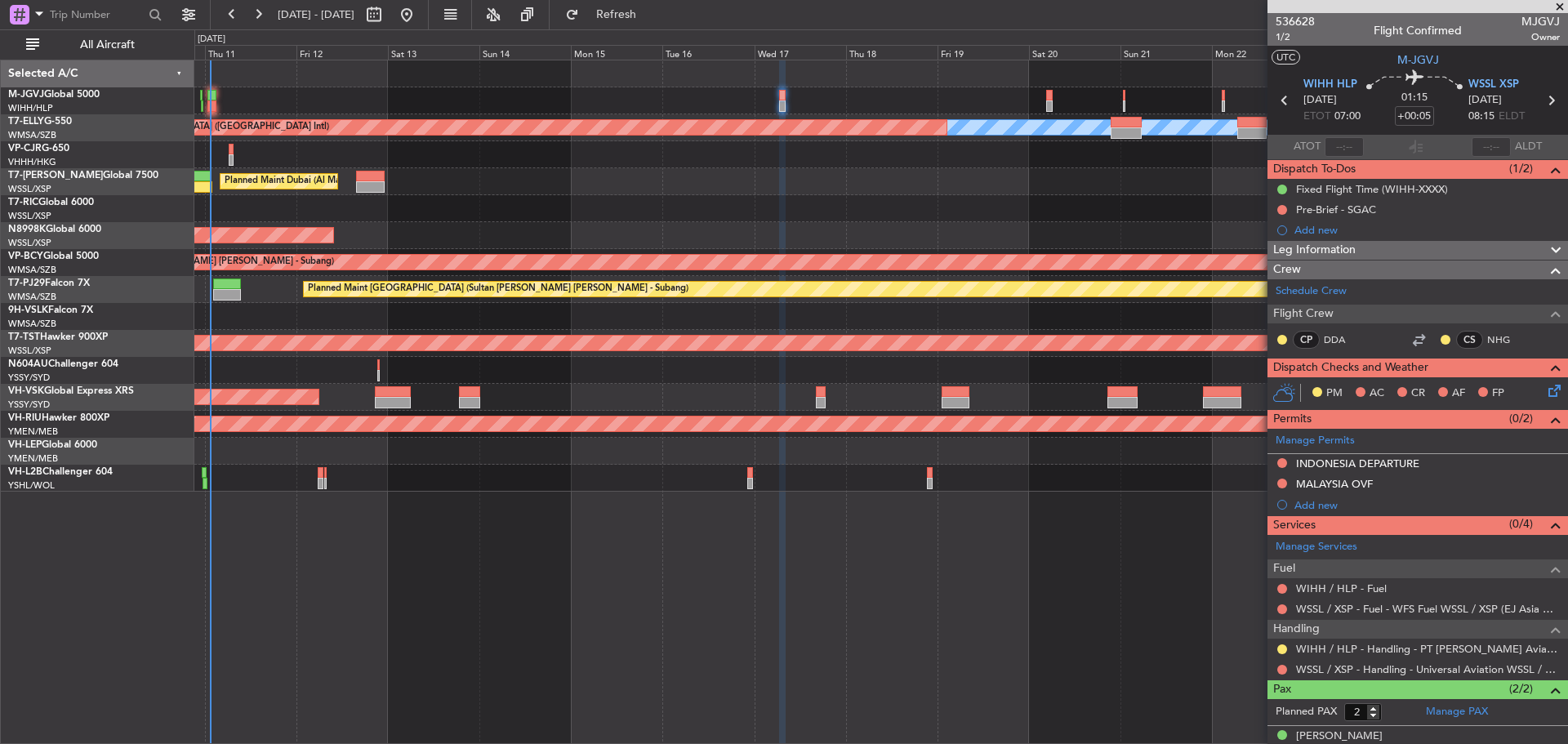
click at [260, 568] on div "MEL Planned Maint Dubai (Dubai Intl) Planned Maint Hong Kong (Hong Kong Intl) P…" at bounding box center [881, 401] width 1374 height 684
click at [651, 21] on span "Refresh" at bounding box center [615, 15] width 68 height 11
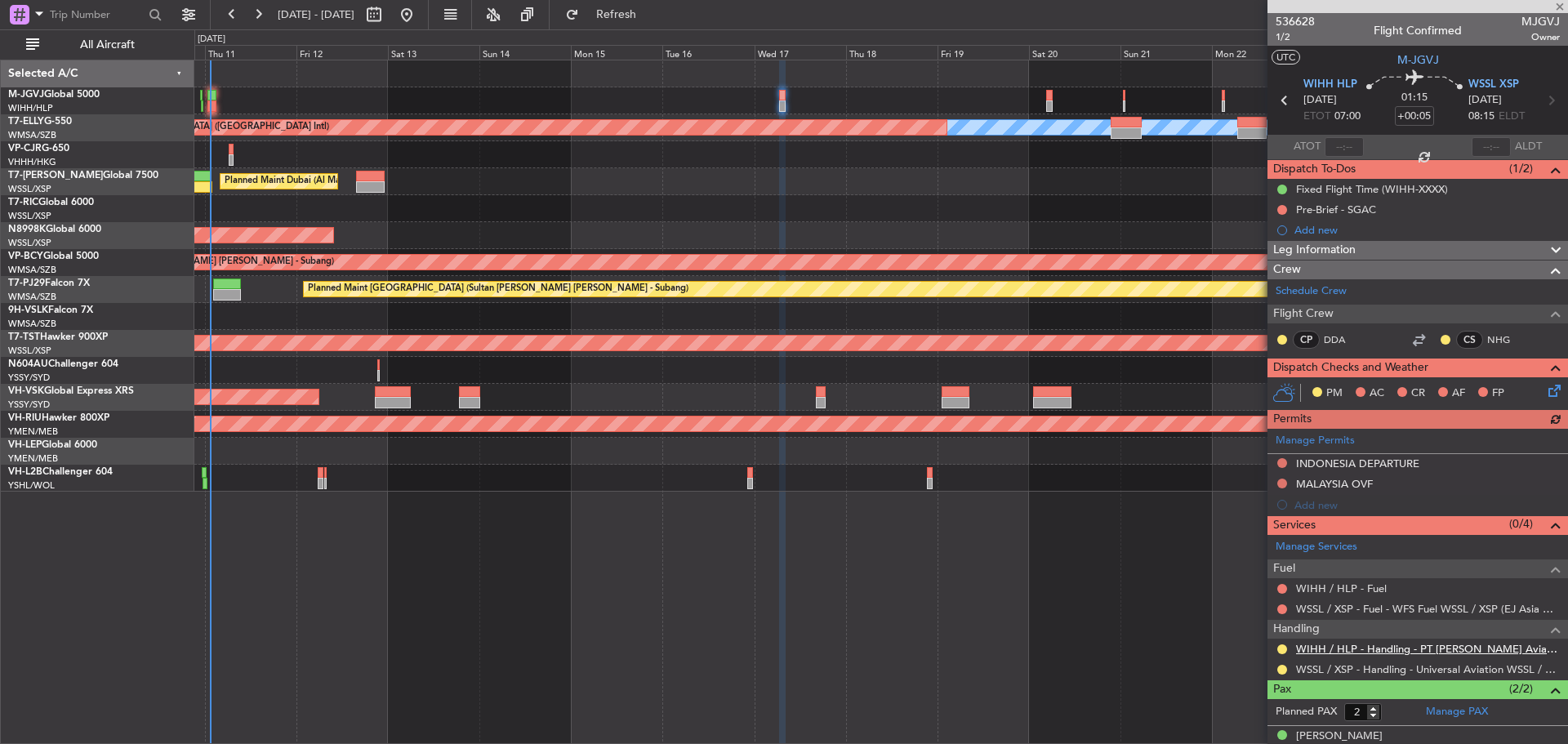
click at [1340, 649] on link "WIHH / HLP - Handling - PT [PERSON_NAME] Aviasi WIHH / HLP" at bounding box center [1428, 648] width 263 height 14
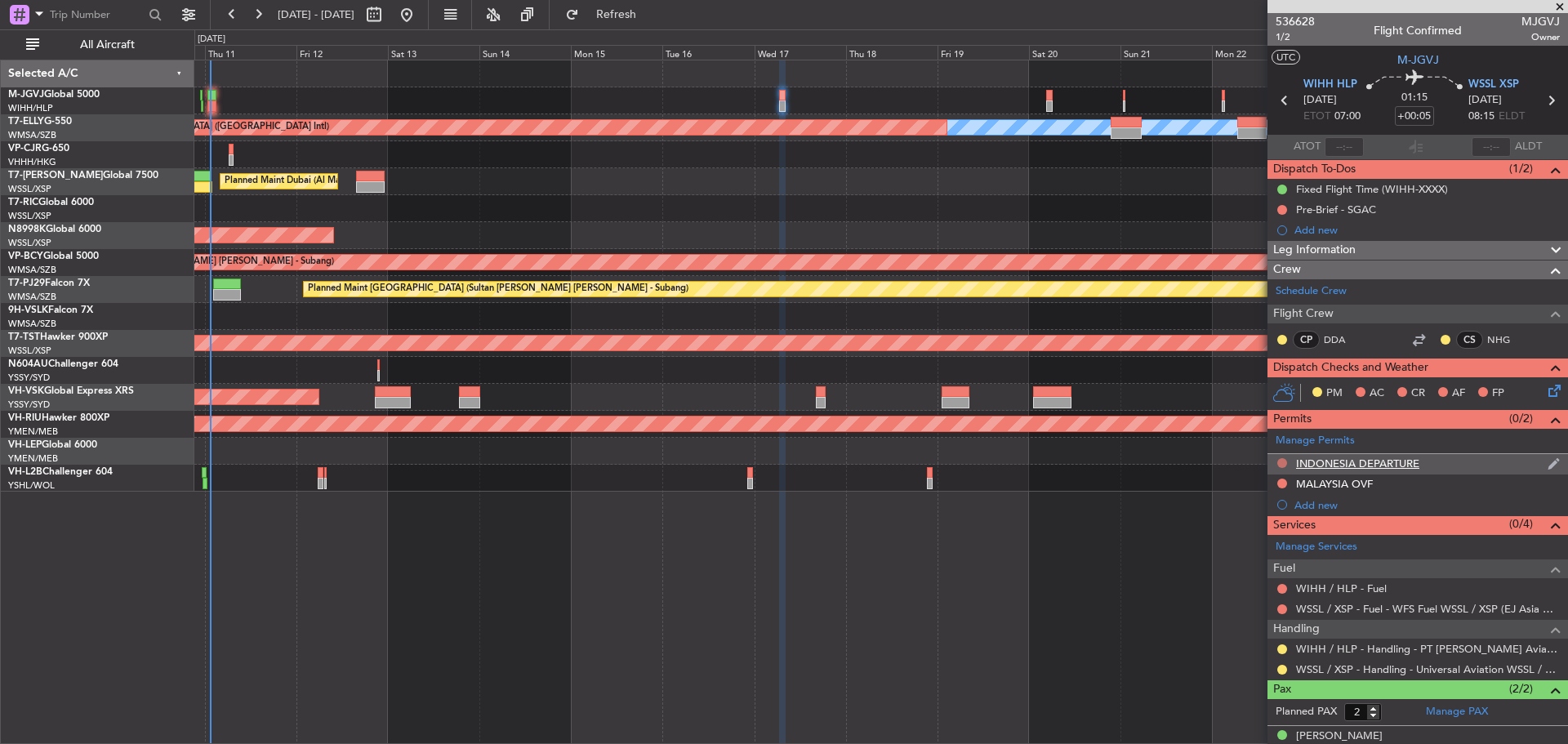
click at [1279, 464] on button at bounding box center [1282, 463] width 9 height 9
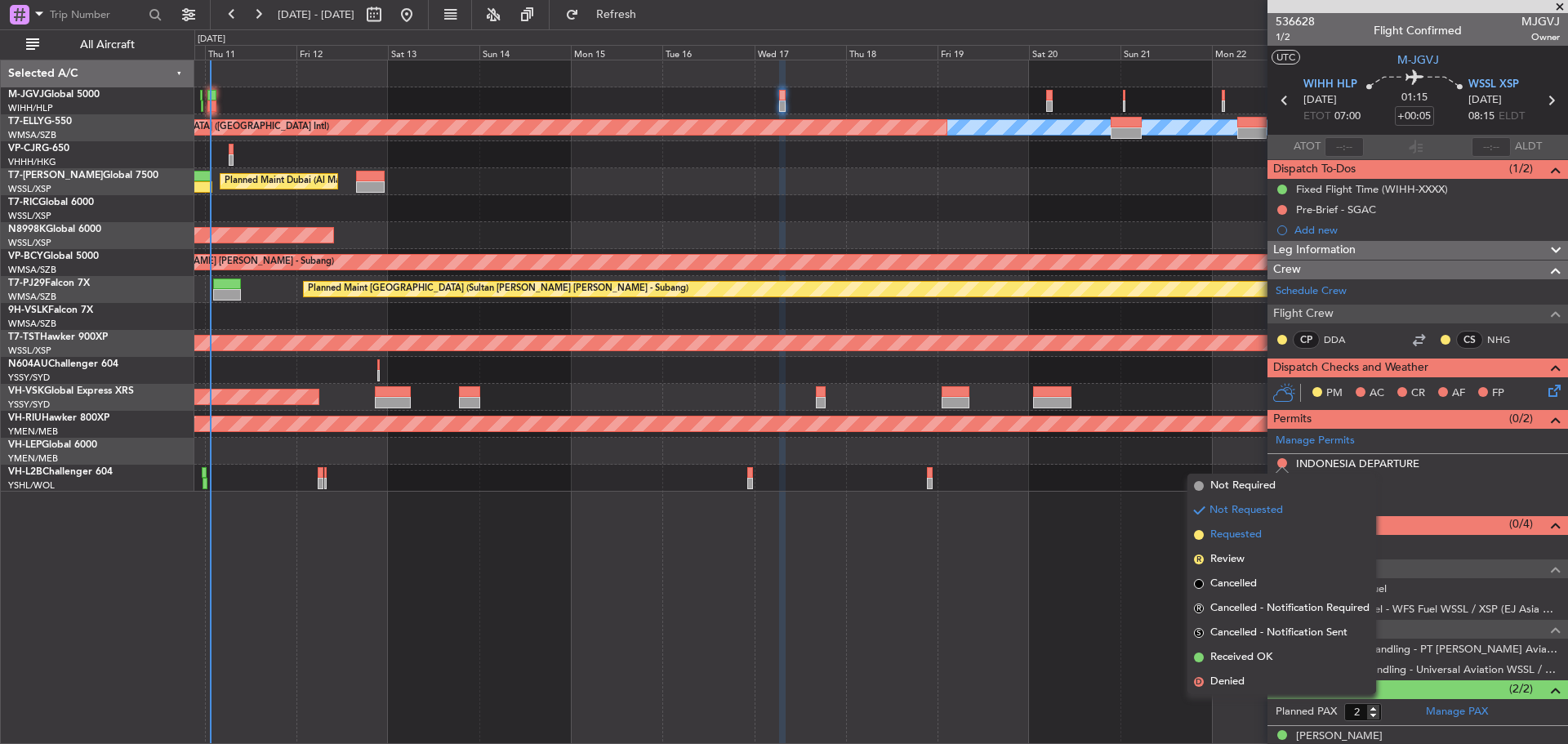
click at [1257, 537] on span "Requested" at bounding box center [1236, 534] width 51 height 16
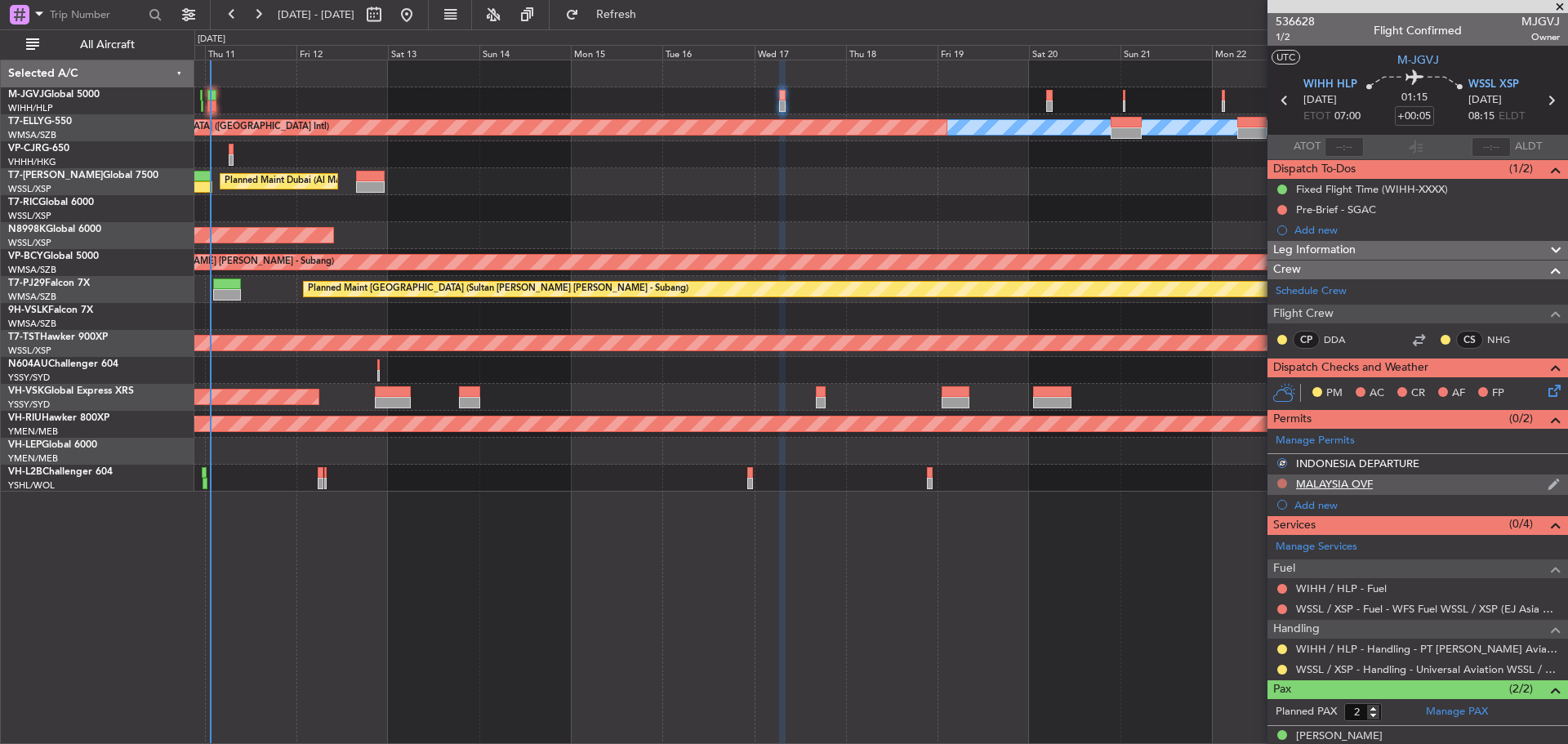
click at [1283, 482] on button at bounding box center [1282, 483] width 9 height 9
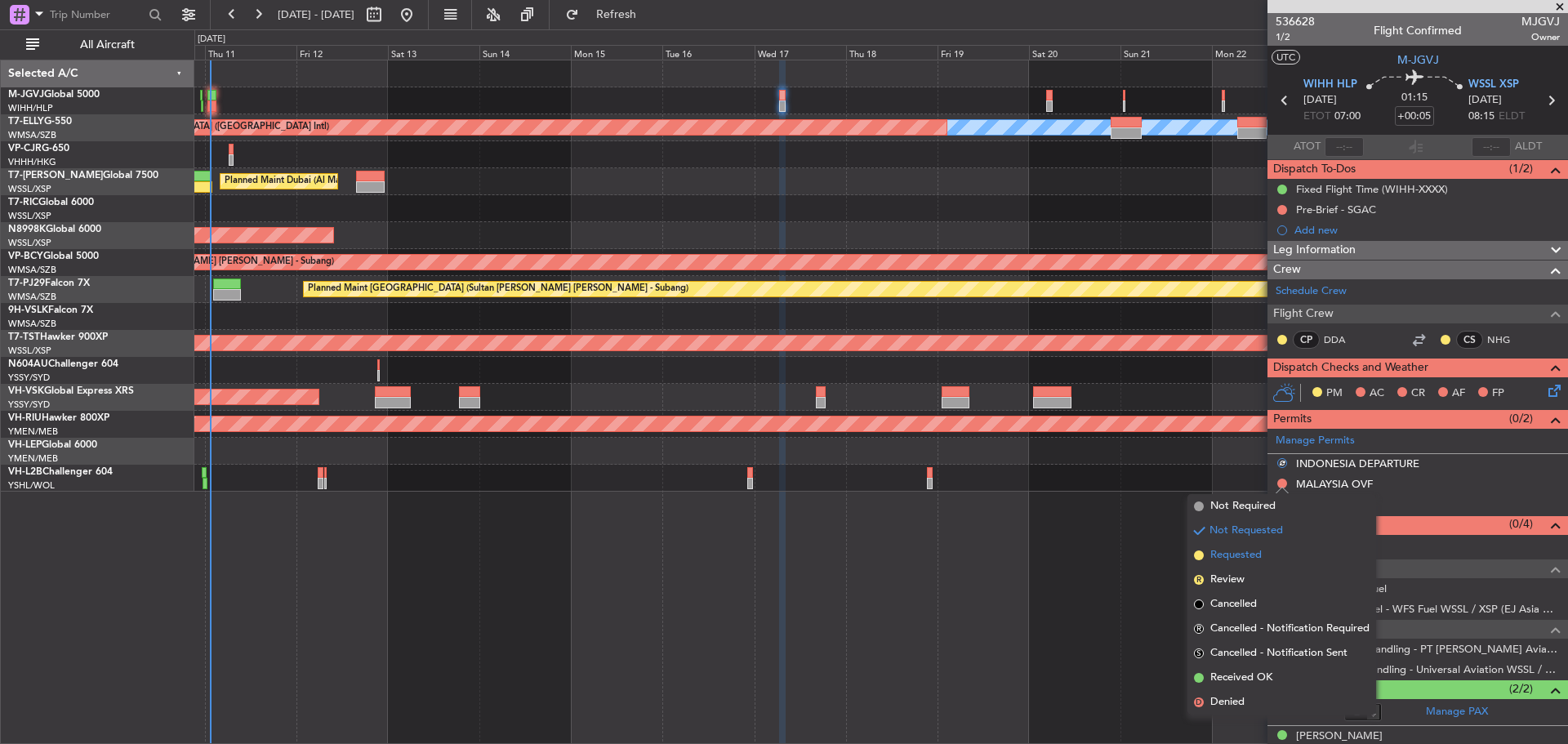
click at [1263, 555] on li "Requested" at bounding box center [1281, 554] width 189 height 24
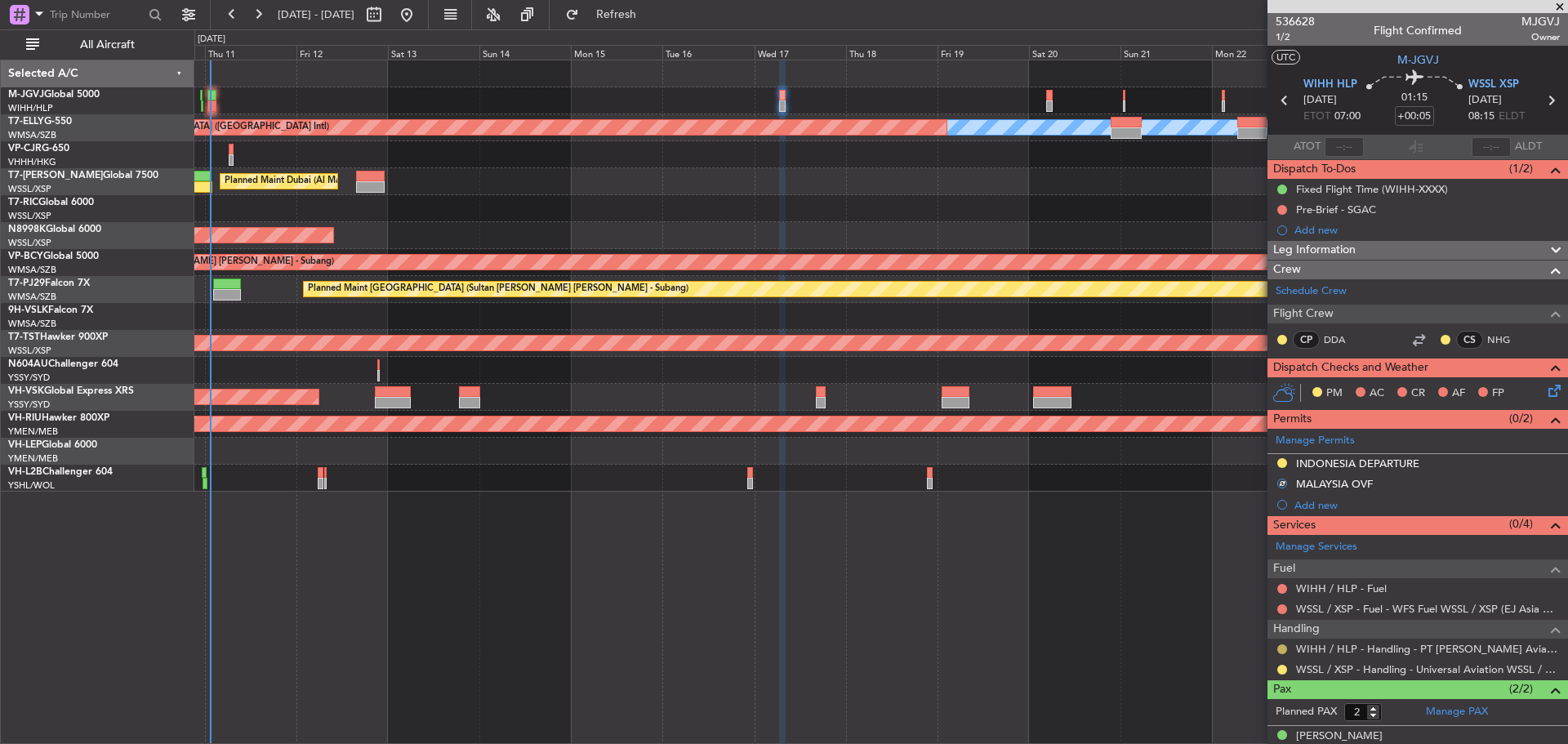
click at [1283, 651] on button at bounding box center [1282, 649] width 9 height 9
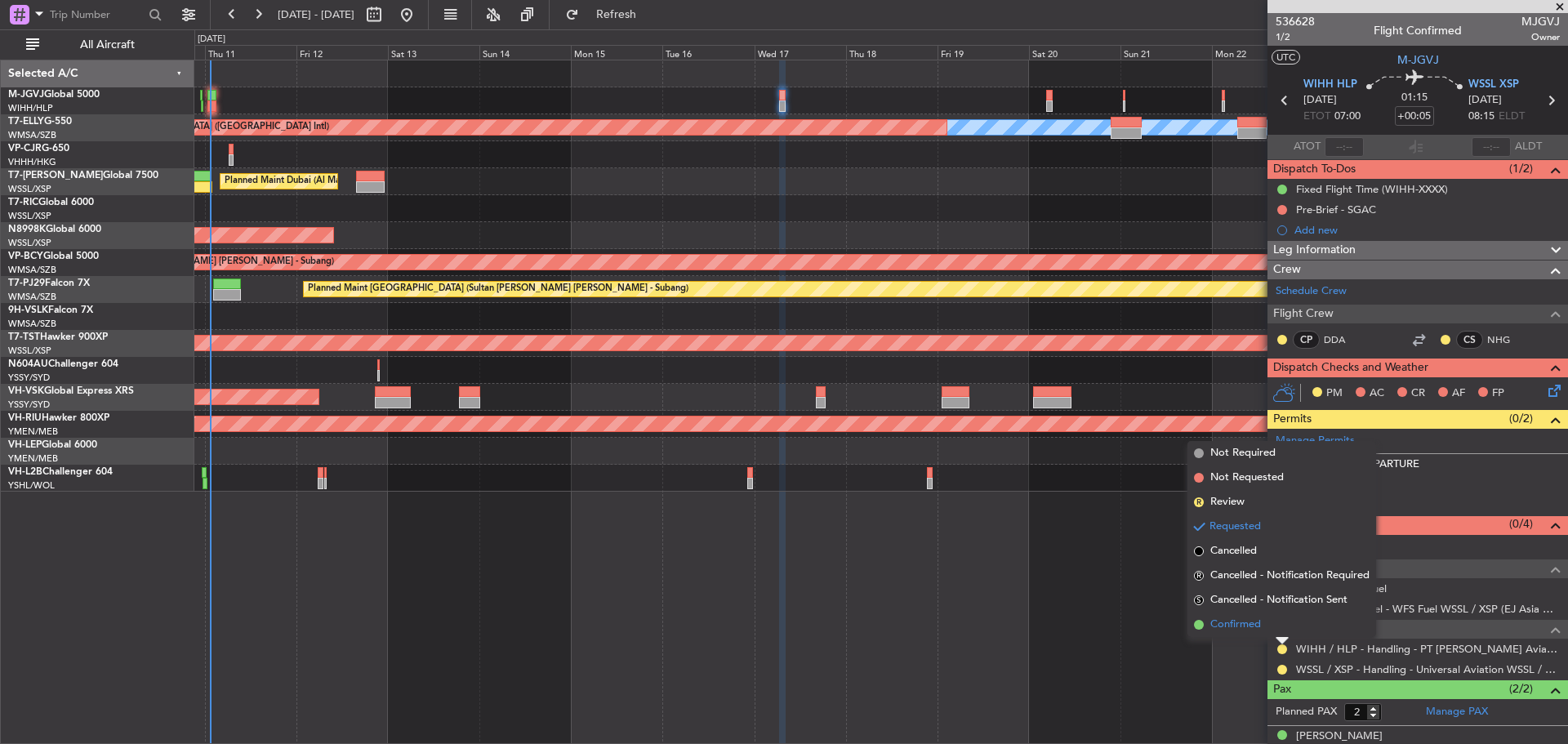
click at [1269, 625] on li "Confirmed" at bounding box center [1281, 625] width 189 height 24
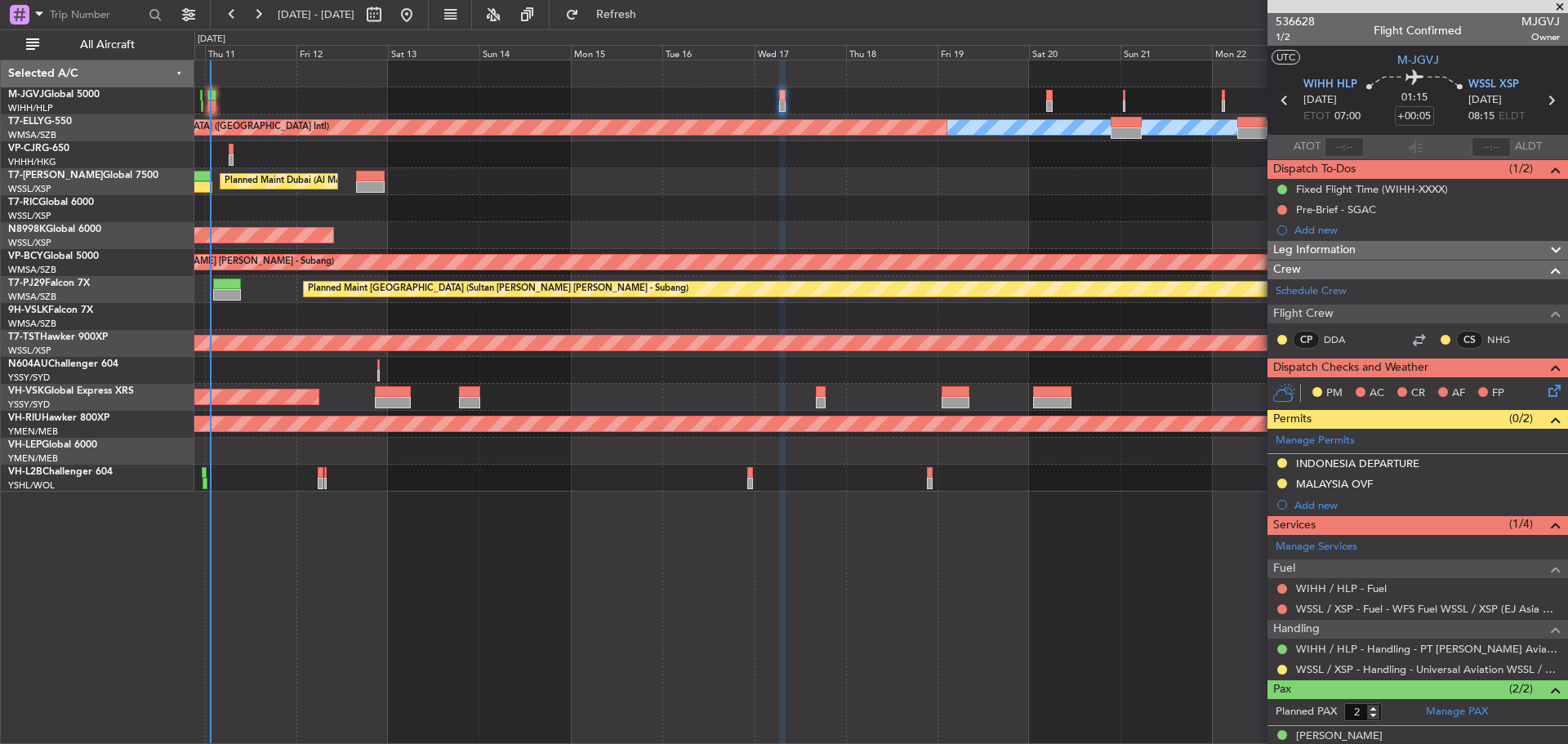
click at [1540, 95] on icon at bounding box center [1550, 100] width 21 height 21
type input "8"
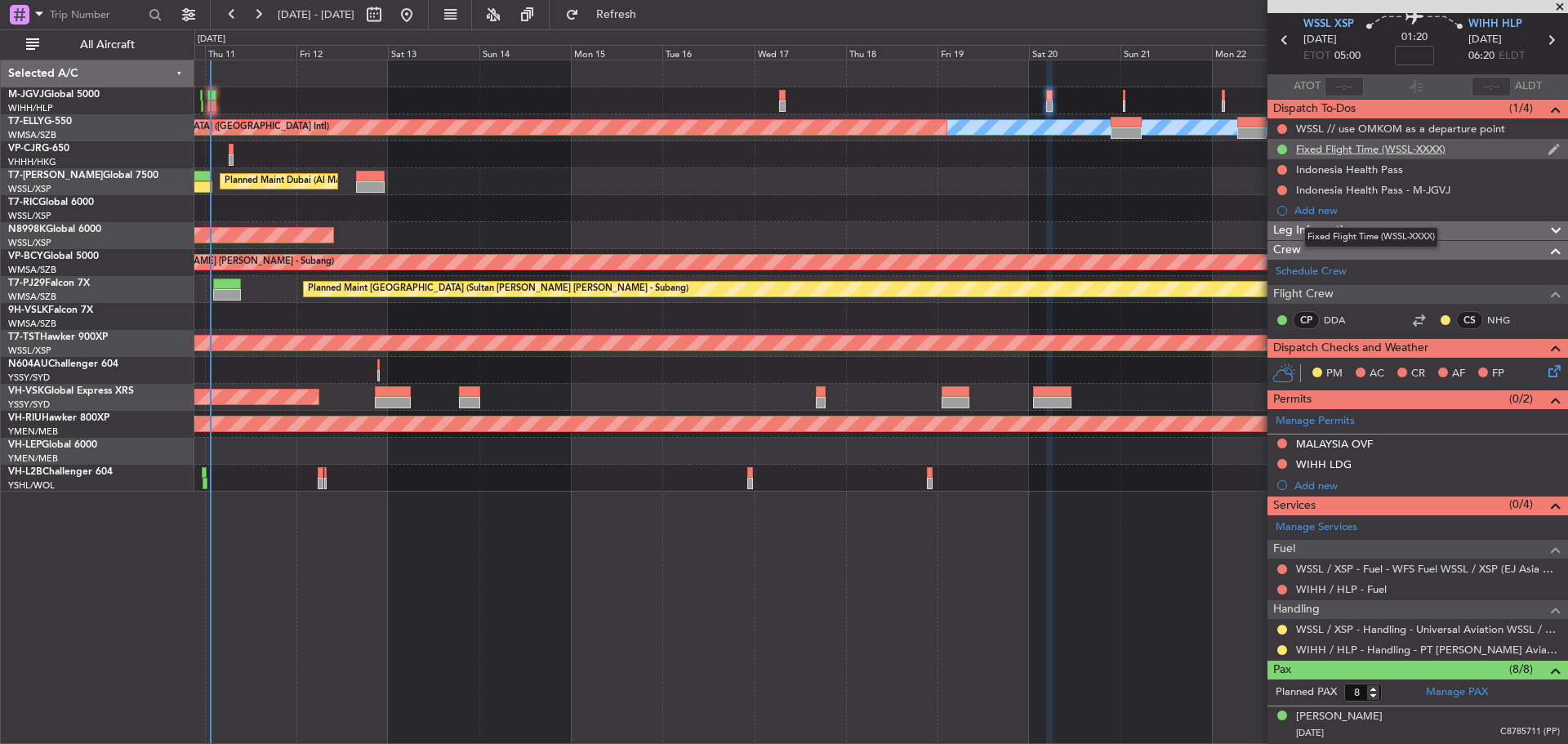
scroll to position [81, 0]
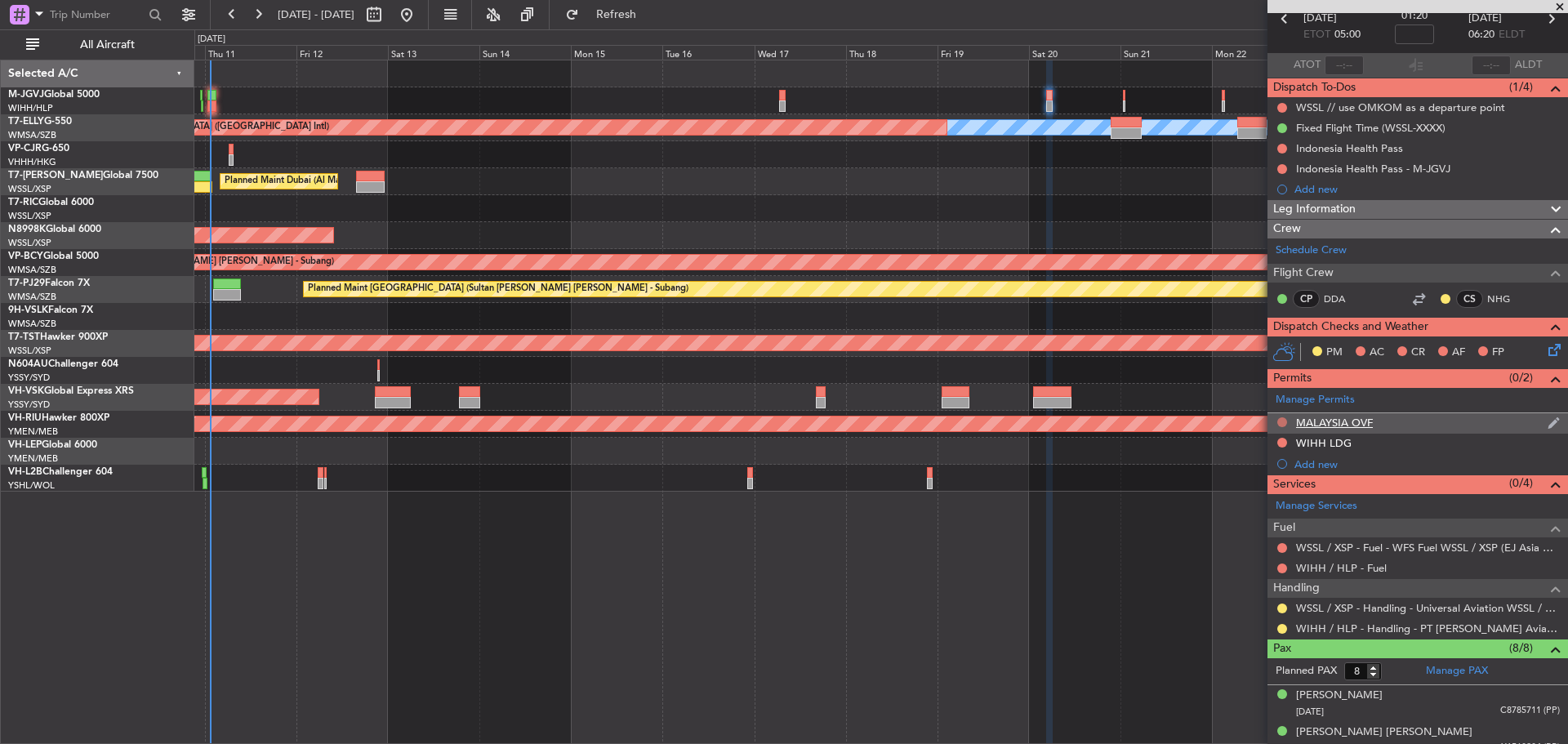
click at [1285, 419] on button at bounding box center [1282, 422] width 9 height 9
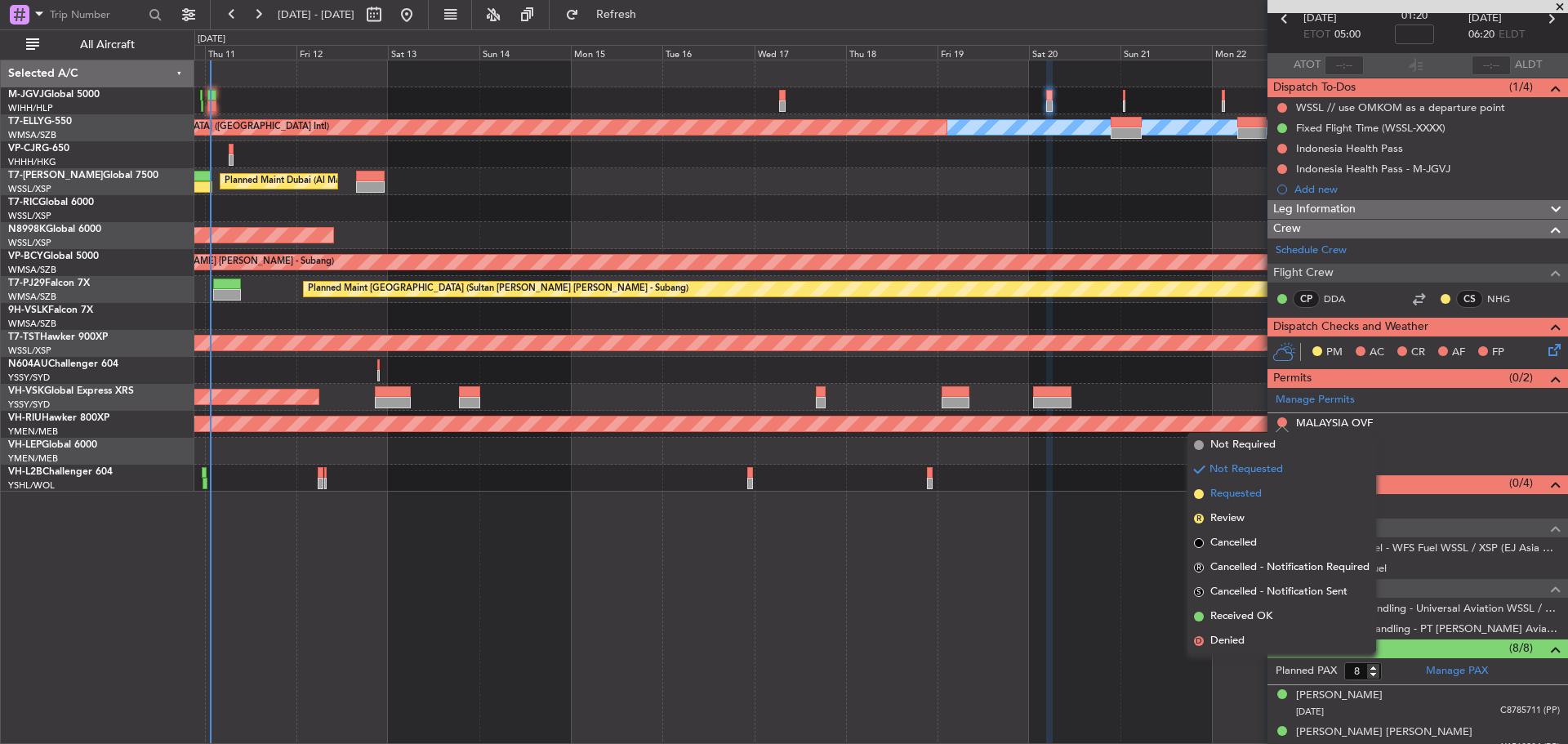
click at [1267, 492] on li "Requested" at bounding box center [1281, 494] width 189 height 24
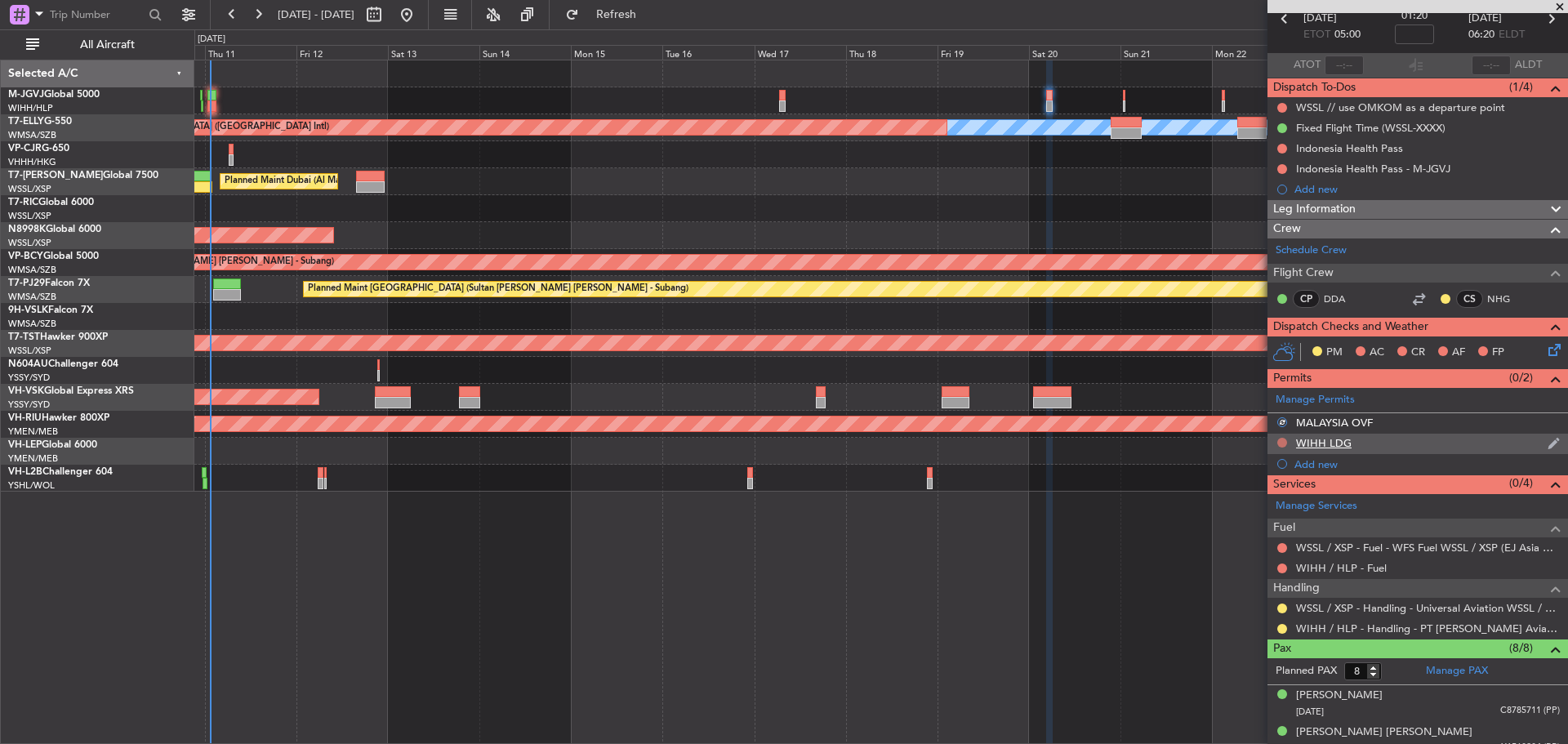
click at [1281, 442] on button at bounding box center [1282, 442] width 9 height 9
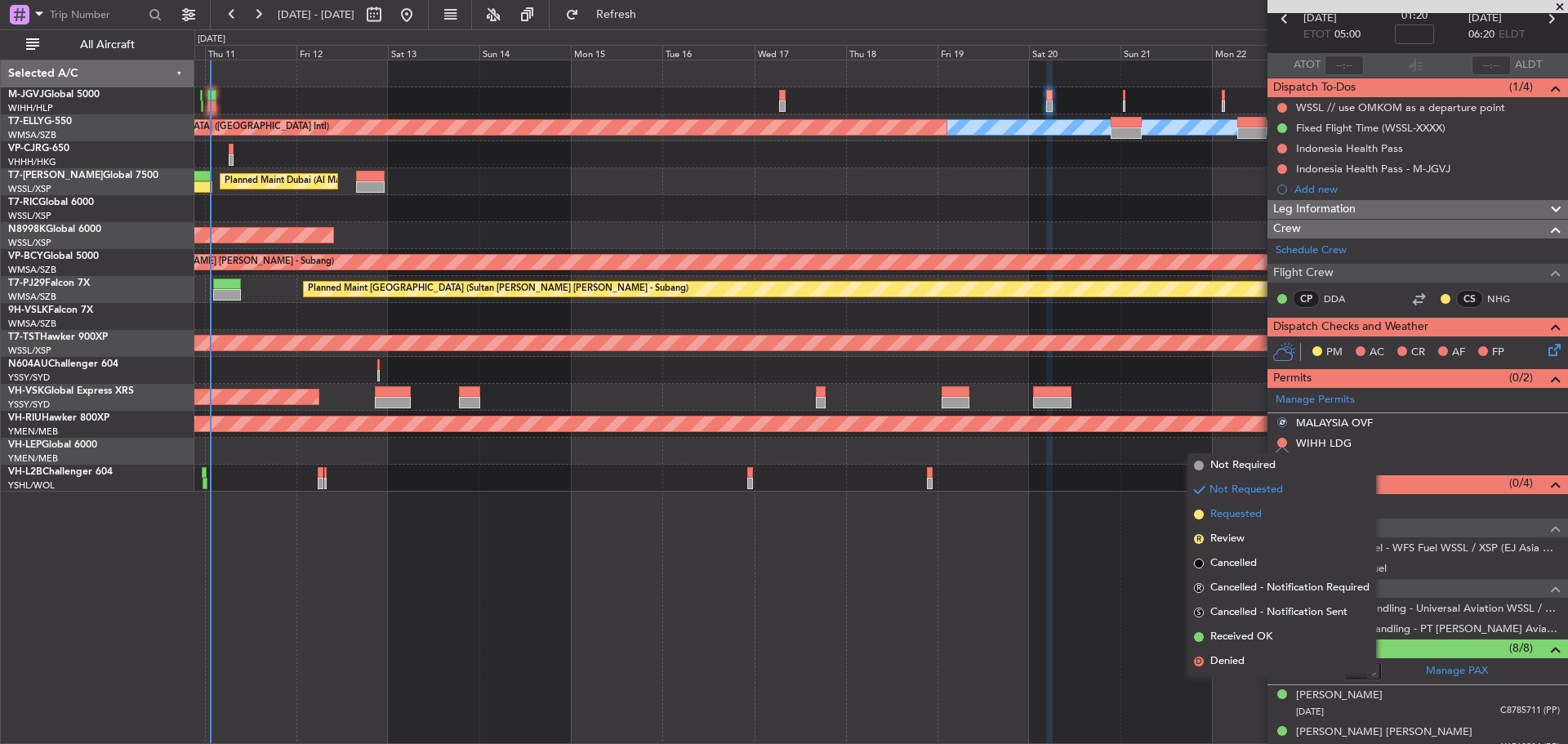
click at [1255, 511] on span "Requested" at bounding box center [1236, 513] width 51 height 16
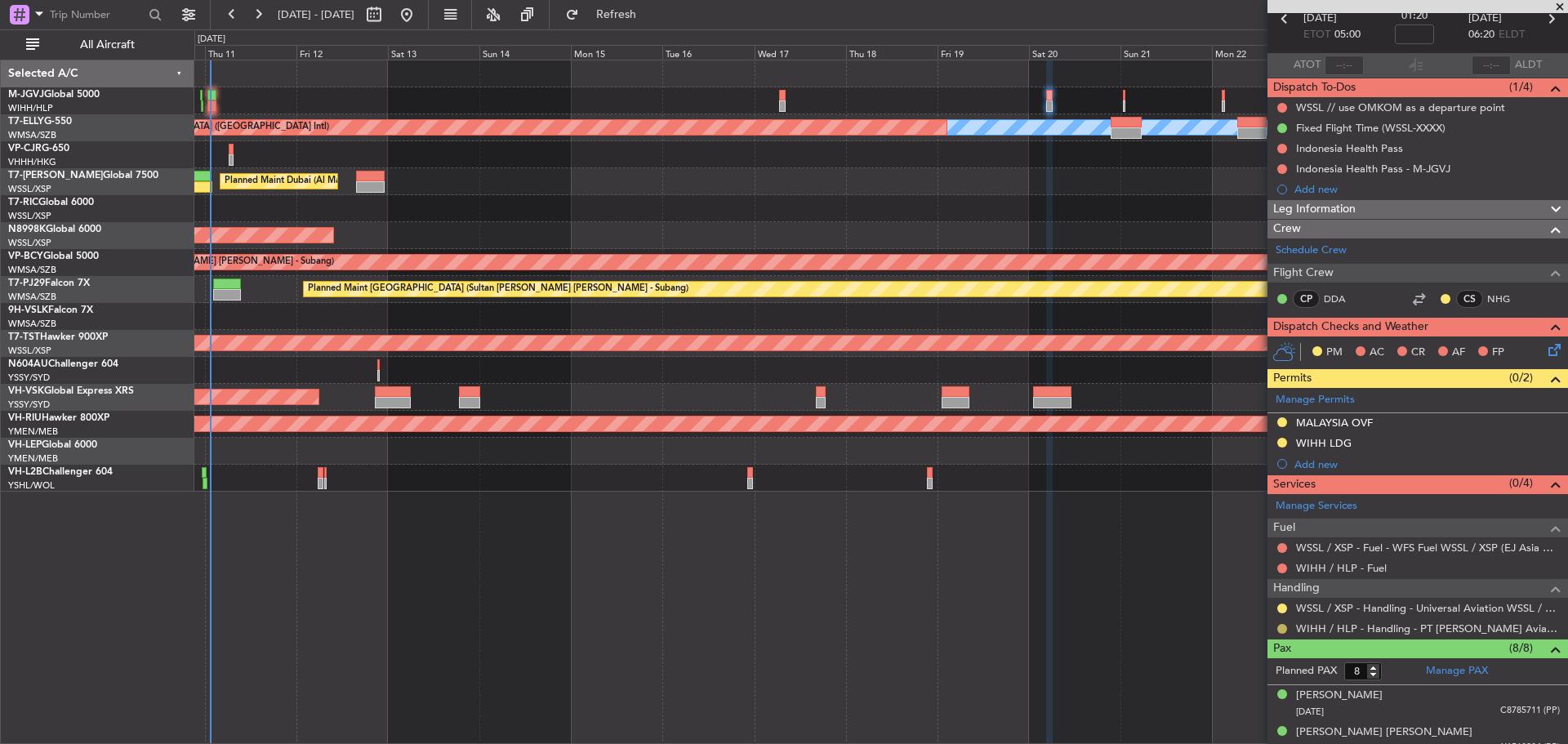
click at [1281, 627] on button at bounding box center [1282, 628] width 9 height 9
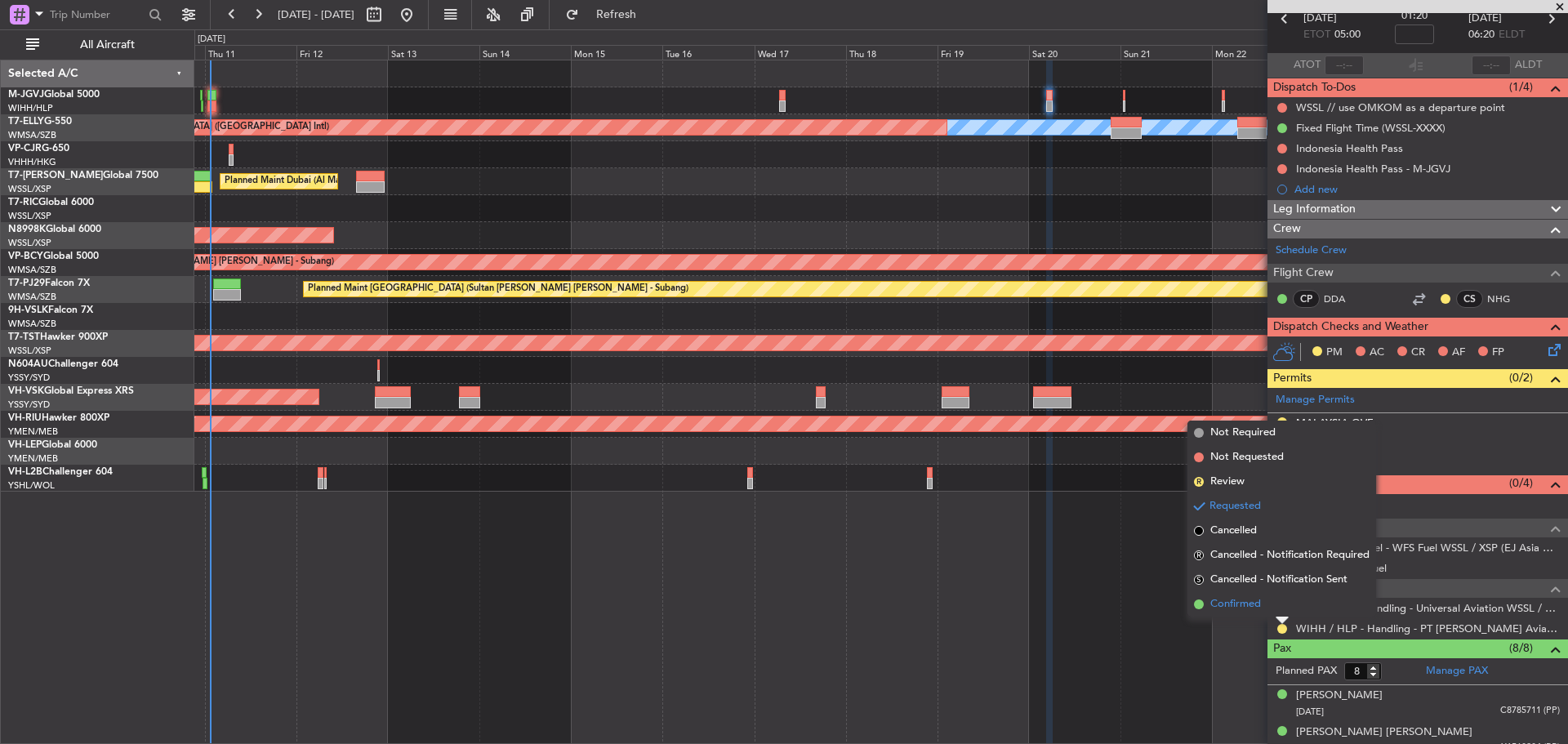
click at [1245, 607] on span "Confirmed" at bounding box center [1236, 603] width 50 height 16
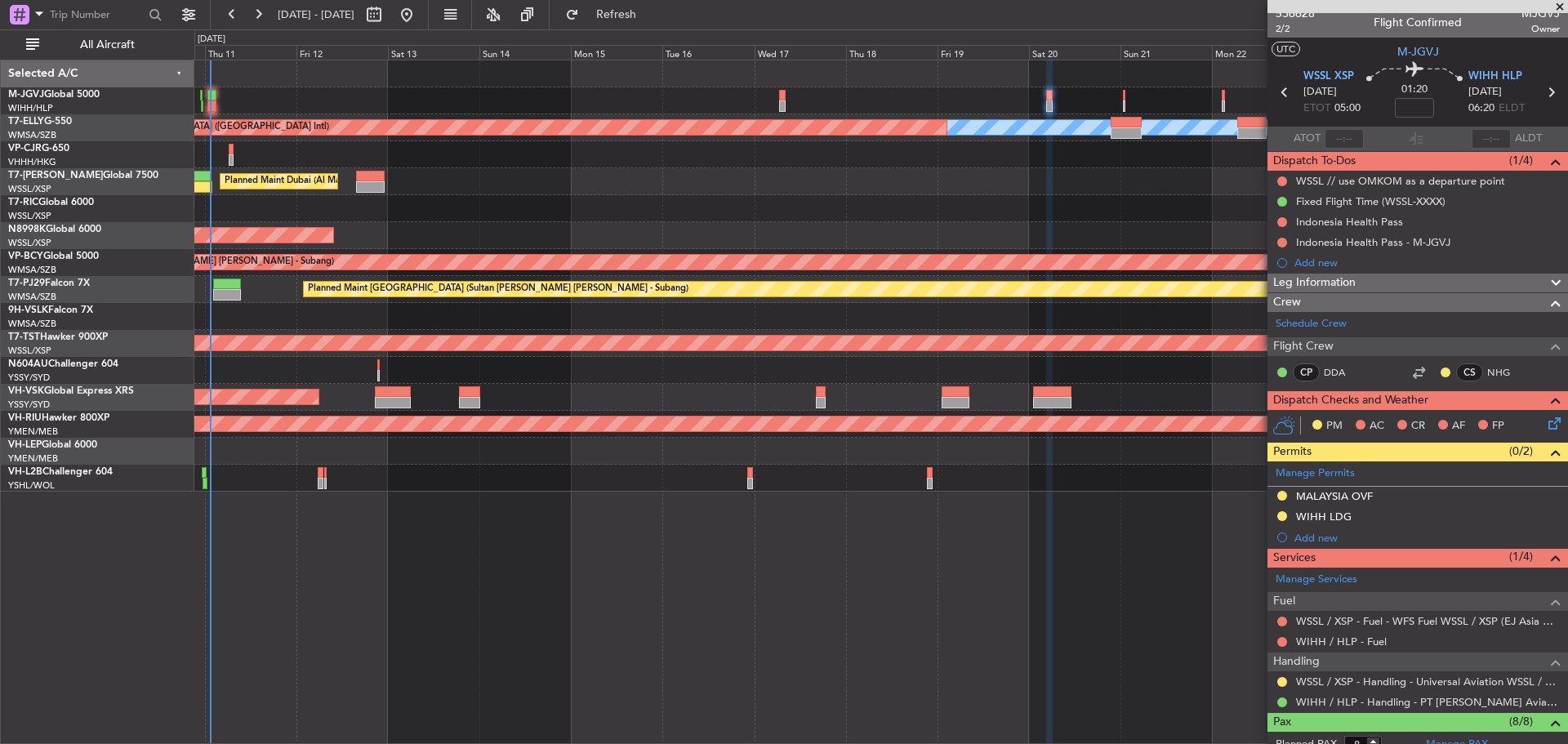
scroll to position [0, 0]
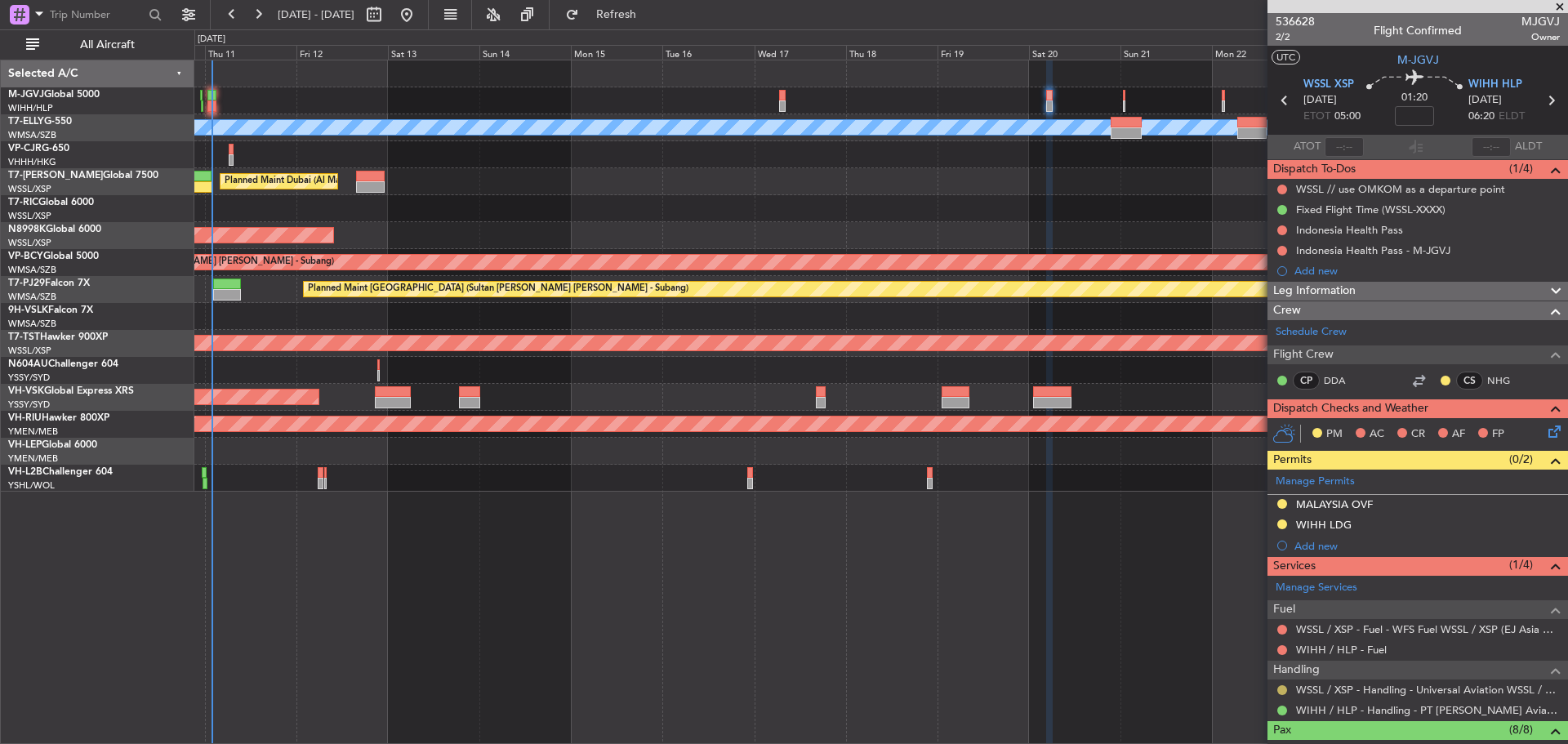
click at [1283, 691] on button at bounding box center [1282, 690] width 9 height 9
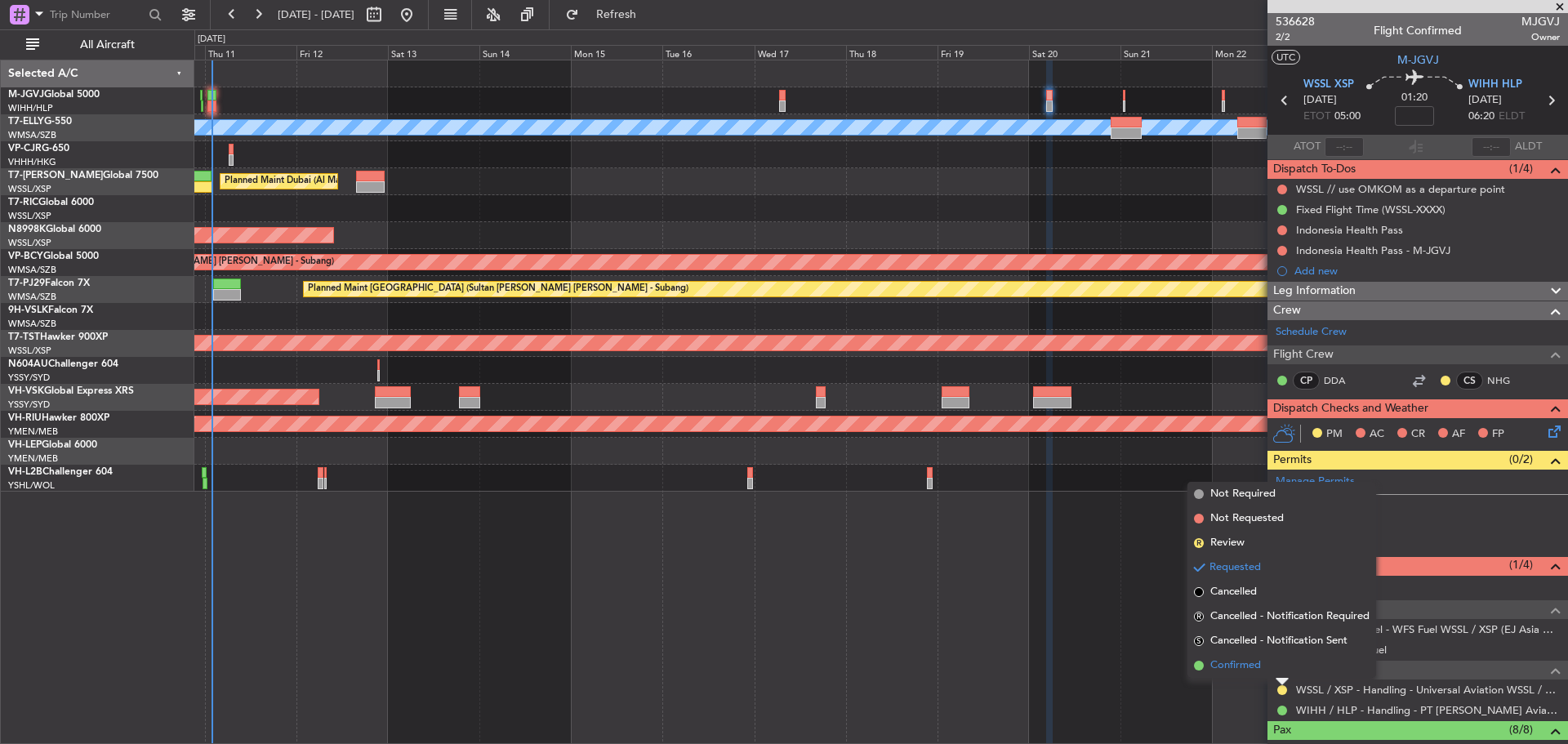
click at [1275, 667] on li "Confirmed" at bounding box center [1281, 666] width 189 height 24
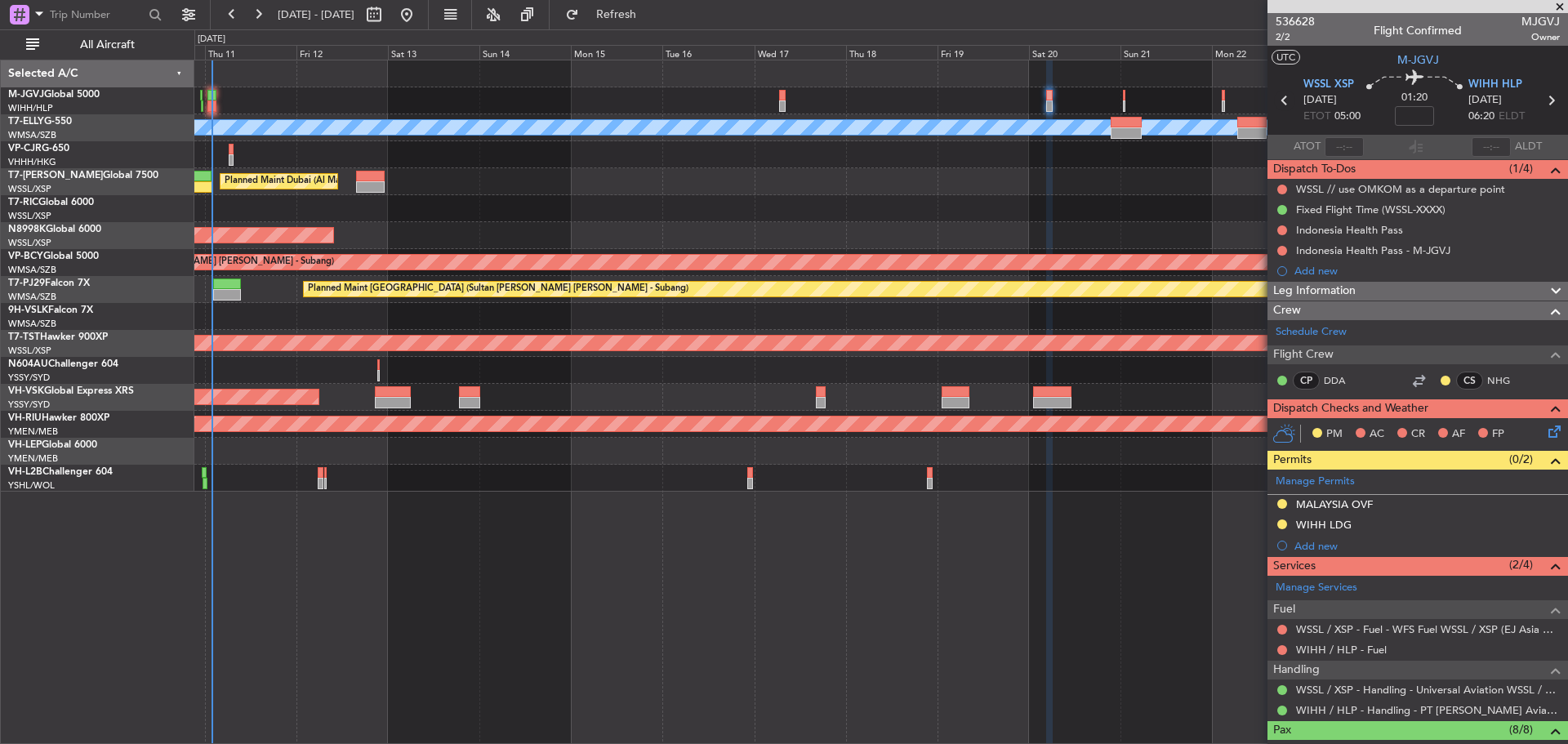
click at [1278, 100] on icon at bounding box center [1284, 100] width 21 height 21
type input "+00:05"
type input "2"
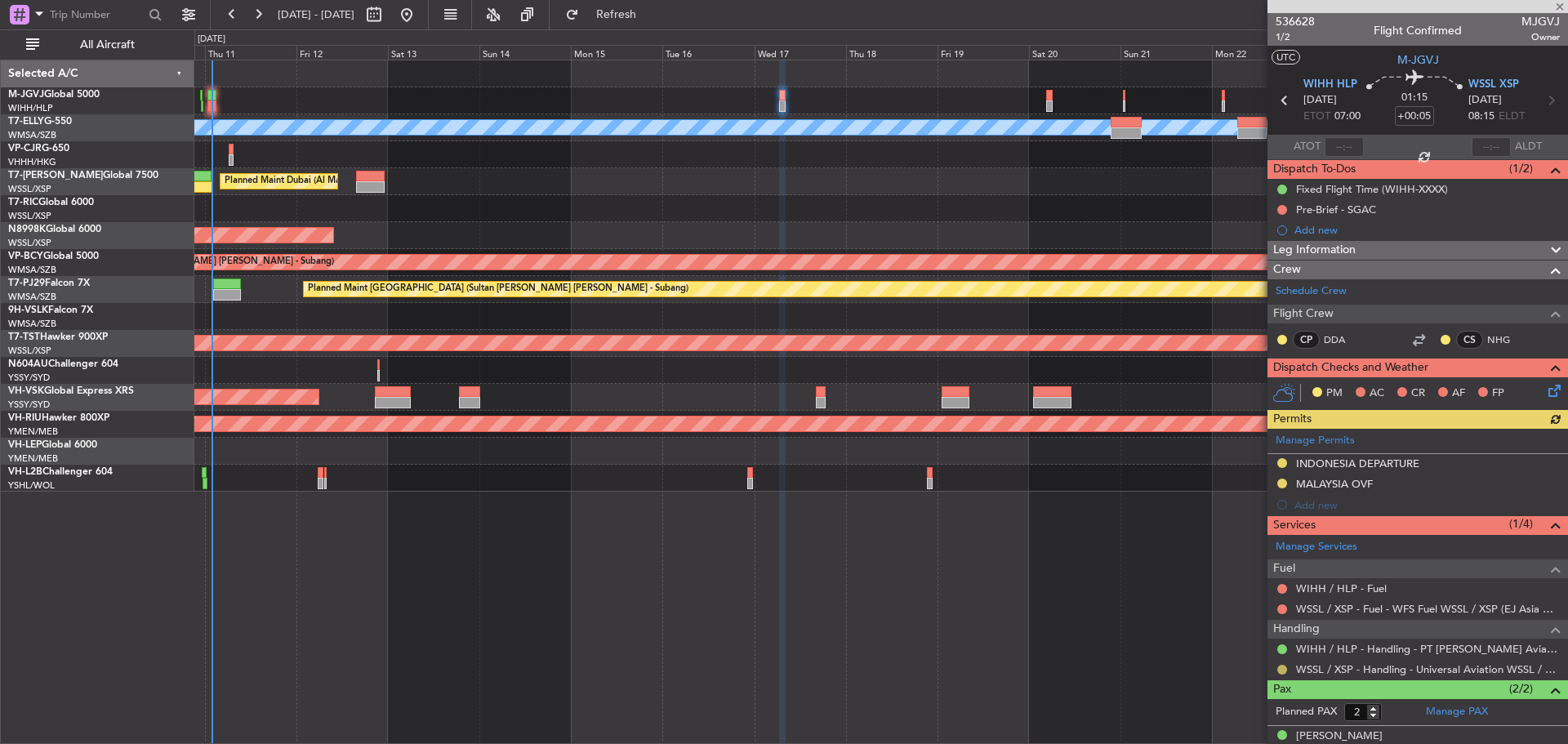
click at [1282, 668] on button at bounding box center [1282, 669] width 9 height 9
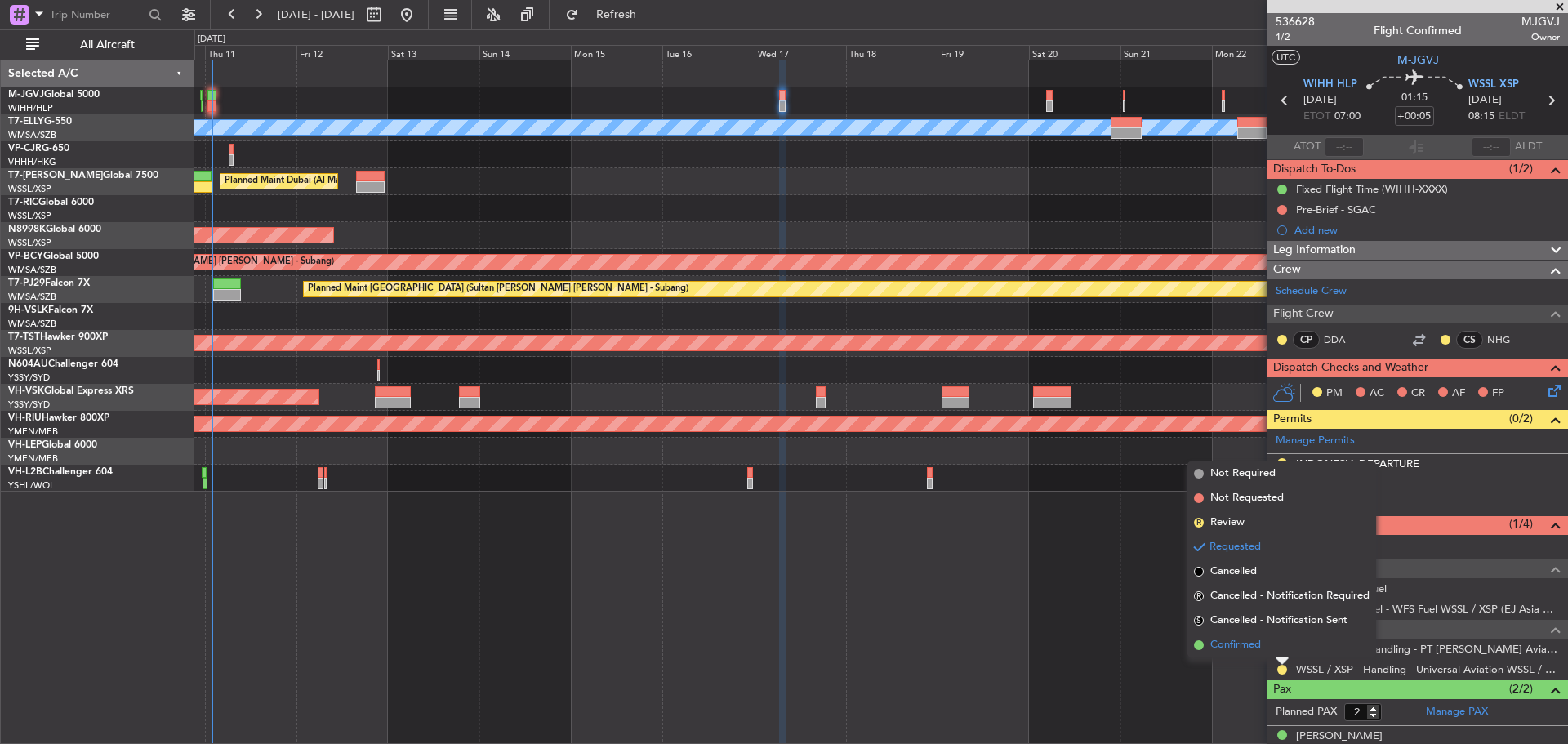
click at [1275, 644] on li "Confirmed" at bounding box center [1281, 645] width 189 height 24
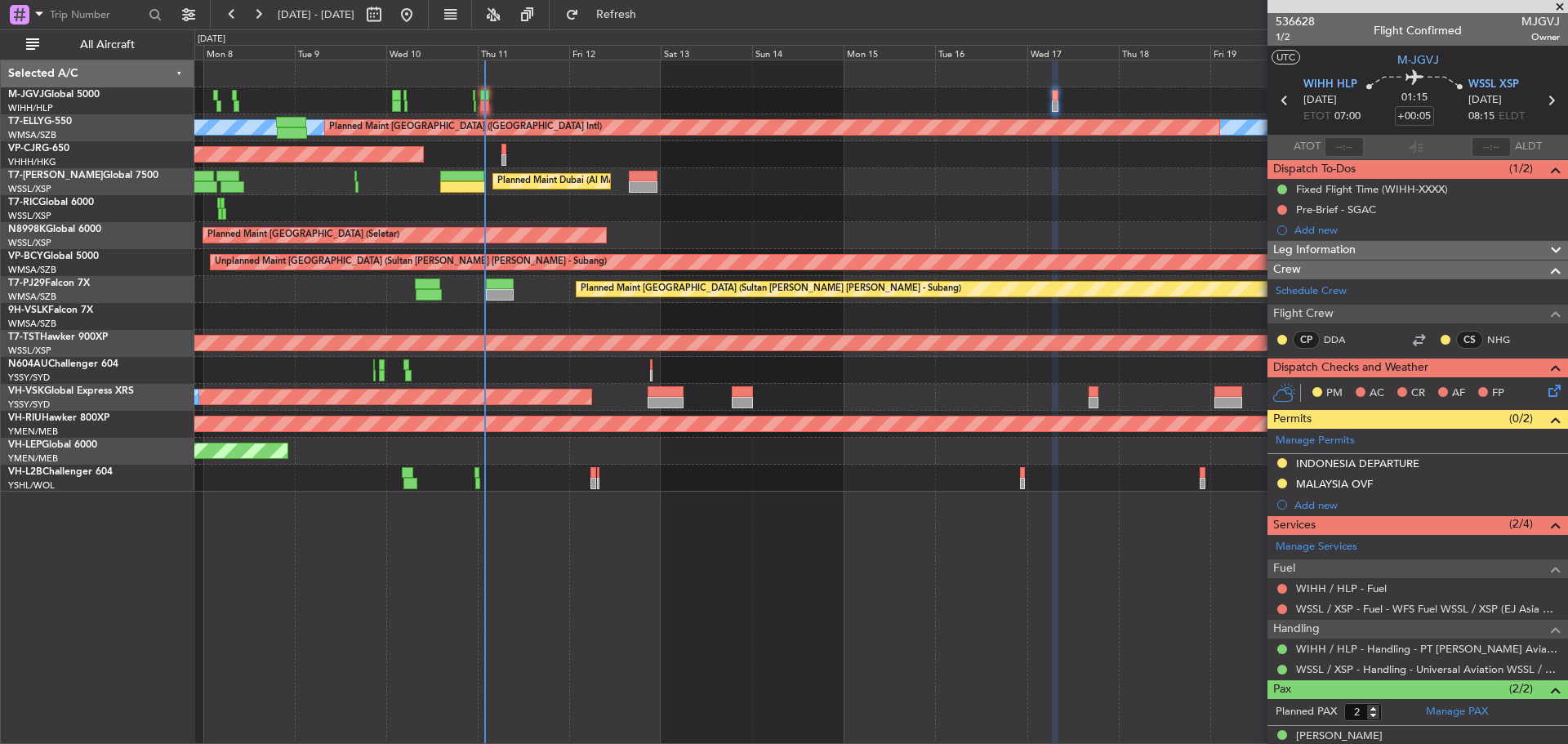
click at [636, 101] on div "Planned Maint [GEOGRAPHIC_DATA] (Seletar)" at bounding box center [881, 101] width 1373 height 27
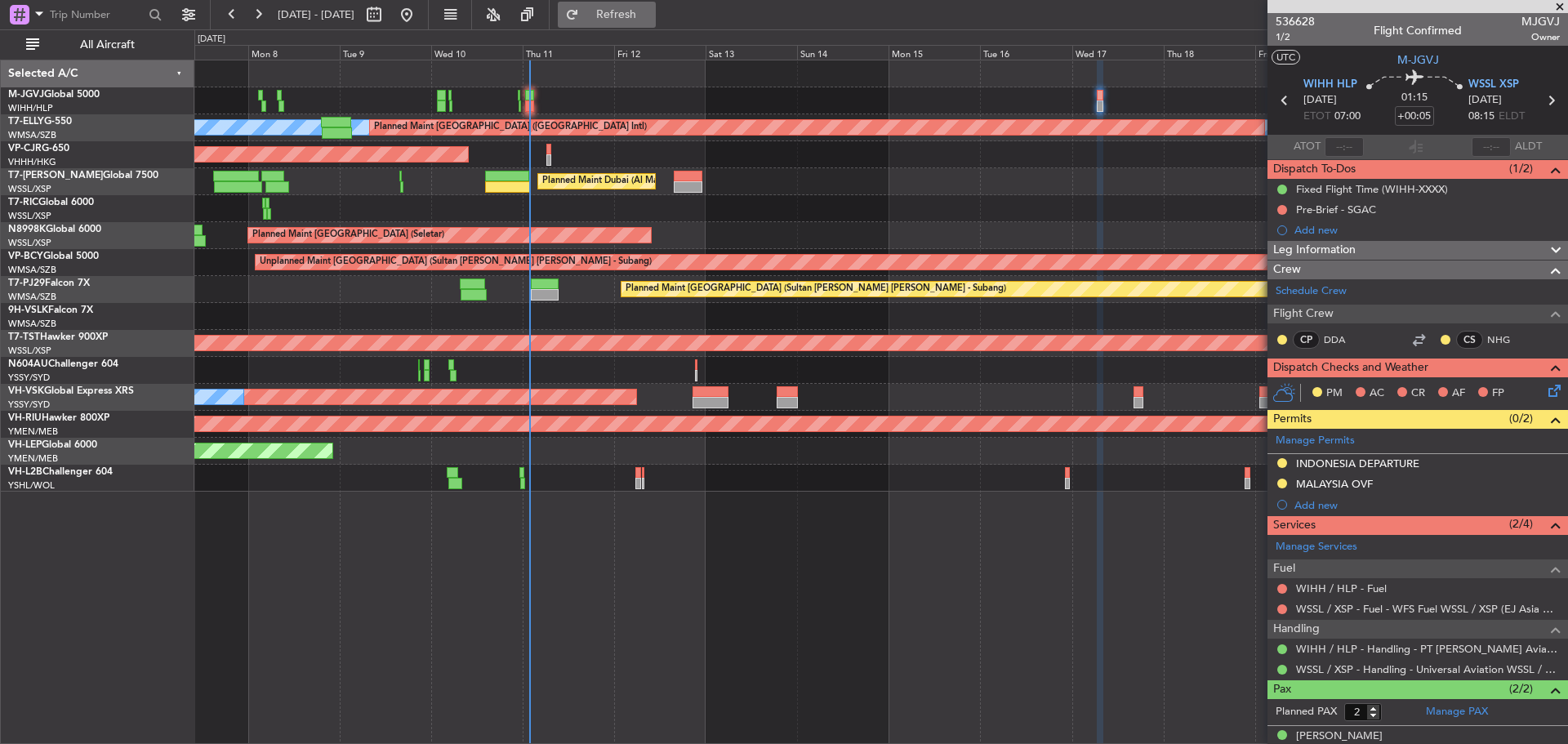
click at [645, 20] on span "Refresh" at bounding box center [615, 15] width 68 height 11
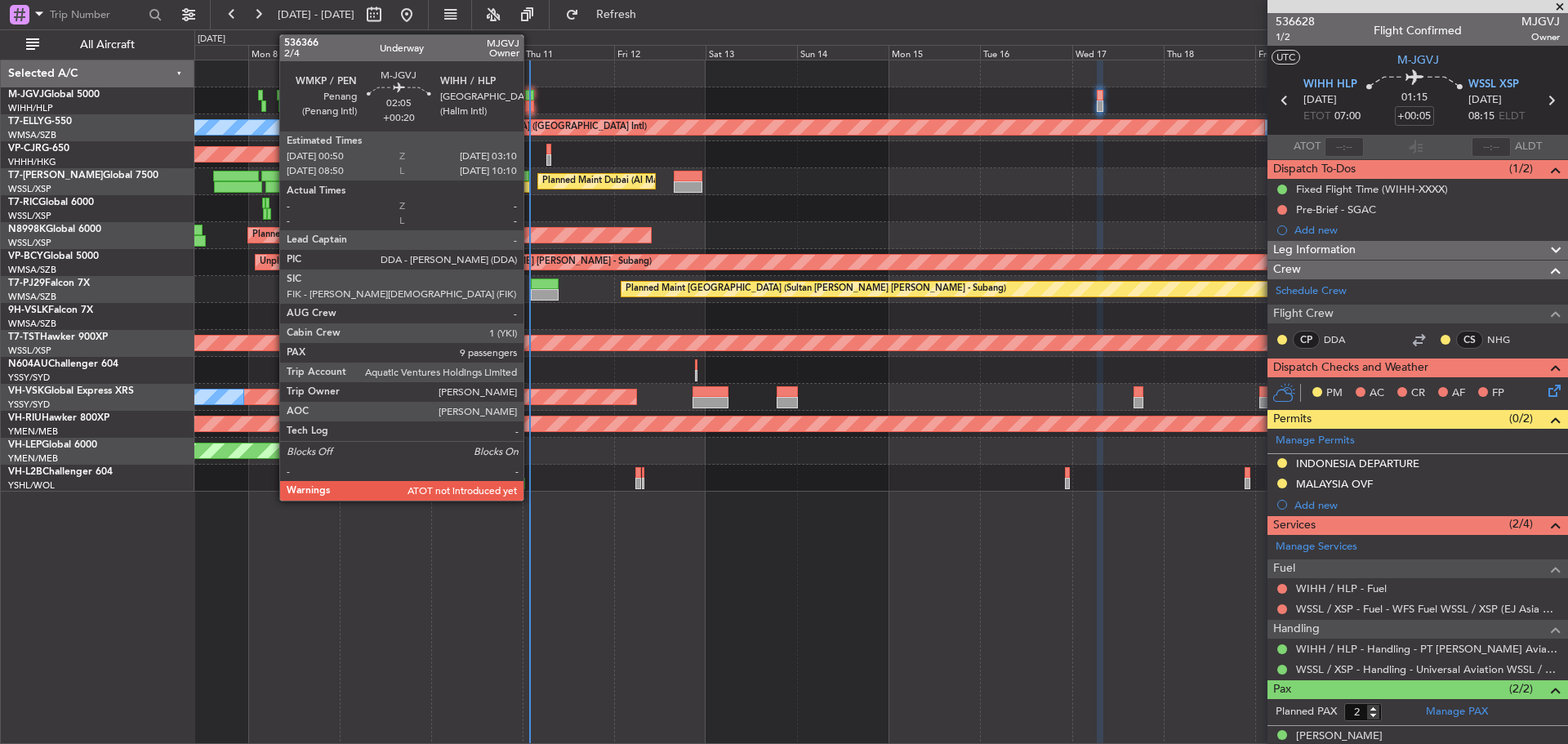
click at [530, 99] on div at bounding box center [530, 95] width 9 height 11
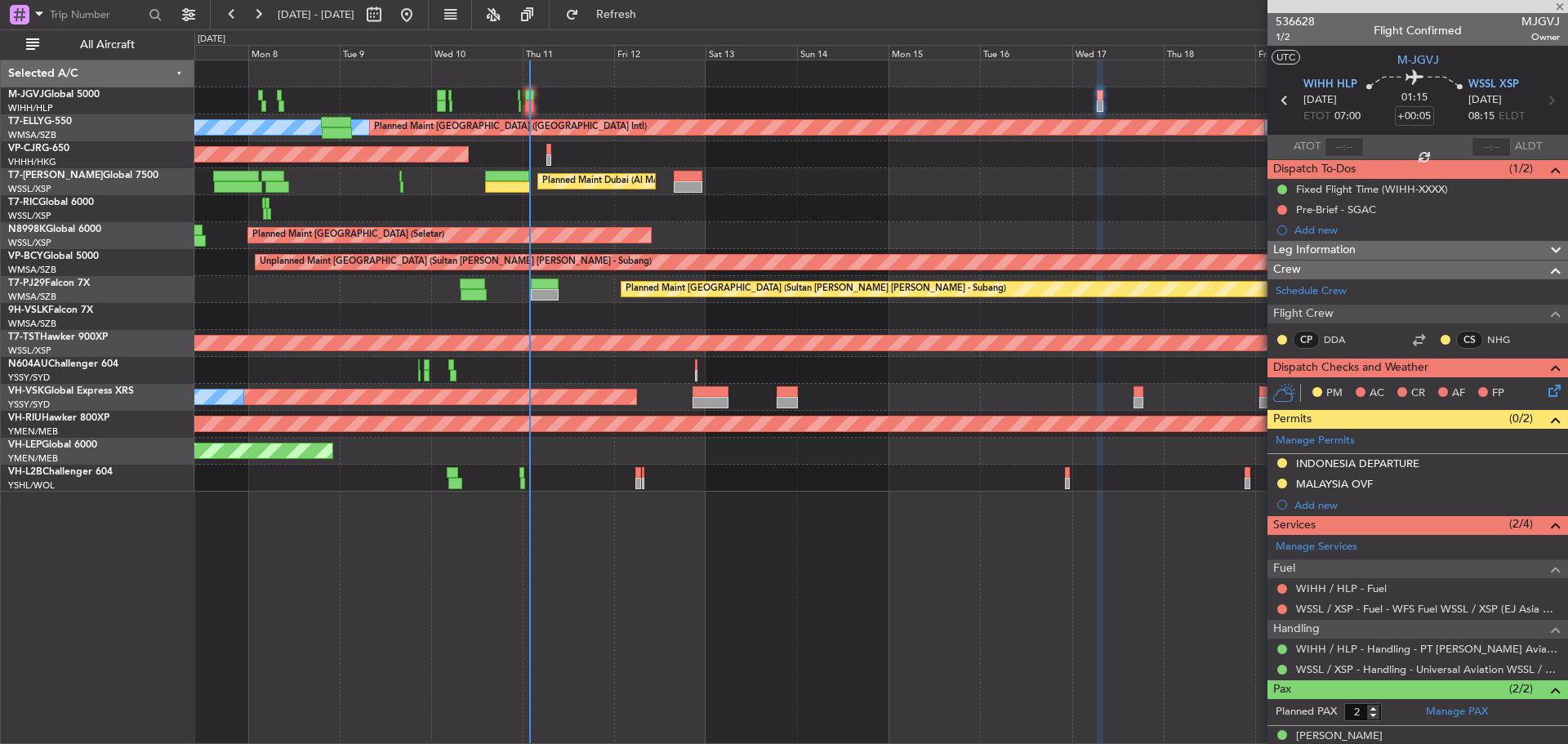
type input "+00:20"
type input "9"
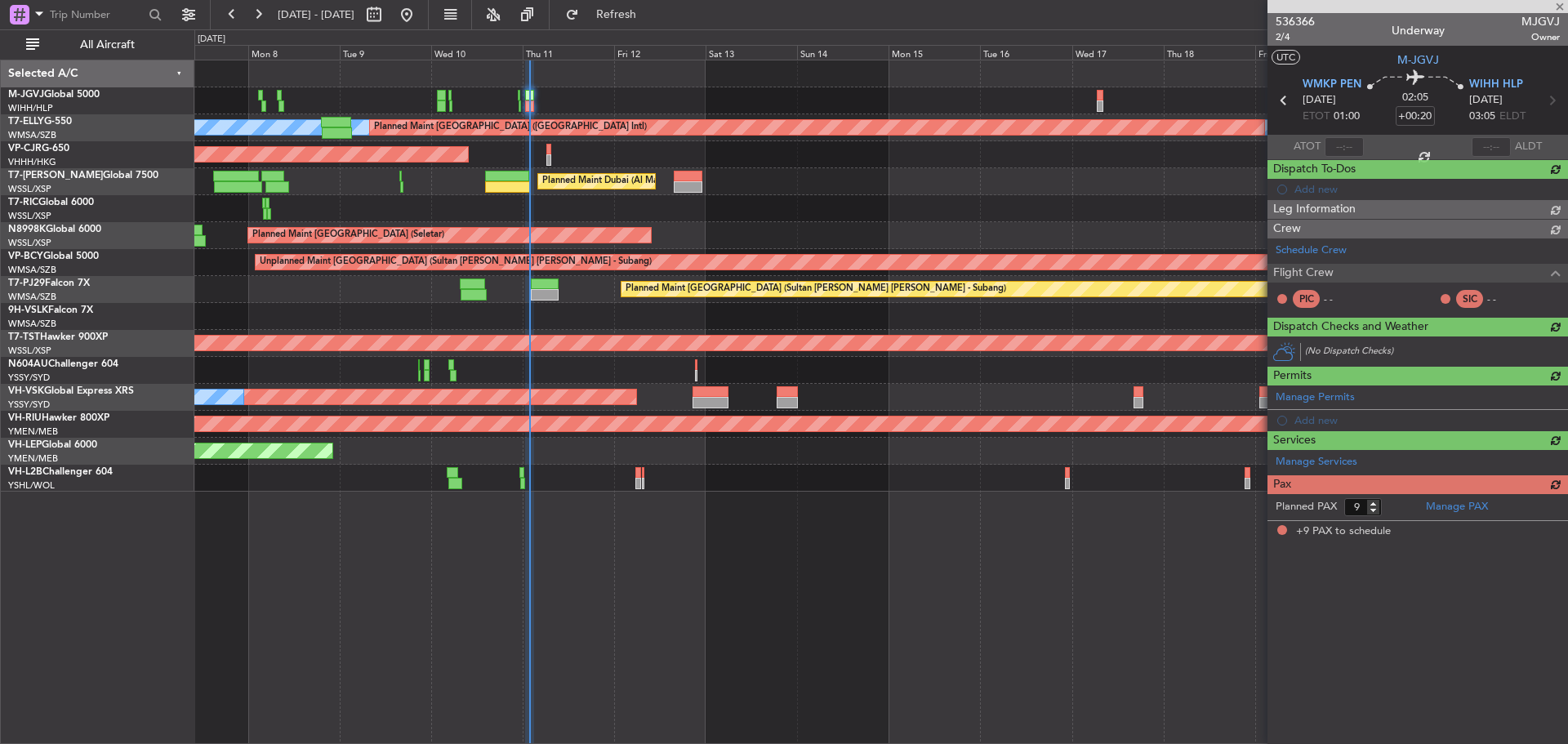
type input "[PERSON_NAME] (KYA)"
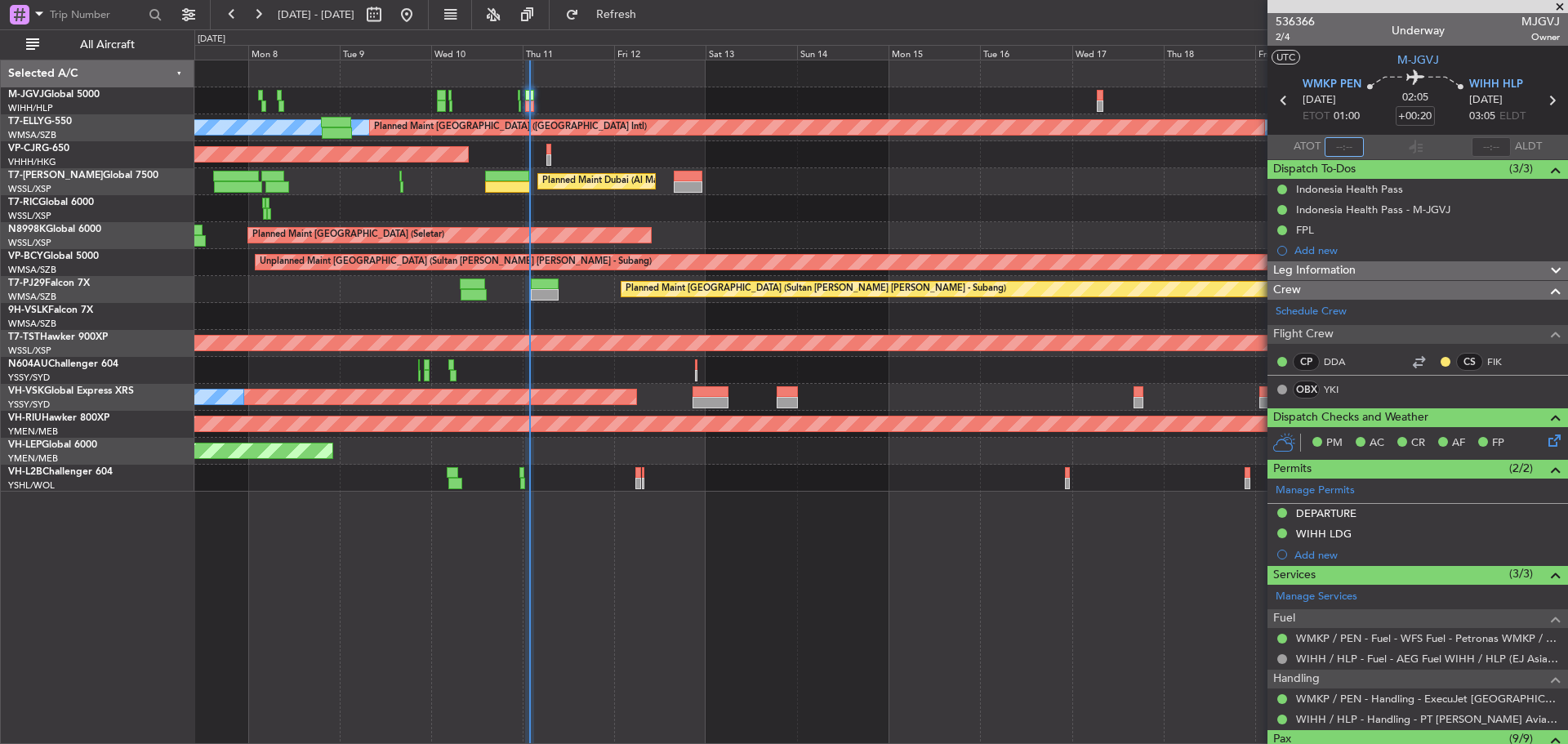
click at [1345, 143] on input "text" at bounding box center [1344, 147] width 39 height 20
type input "01:30"
type input "[PERSON_NAME] (KYA)"
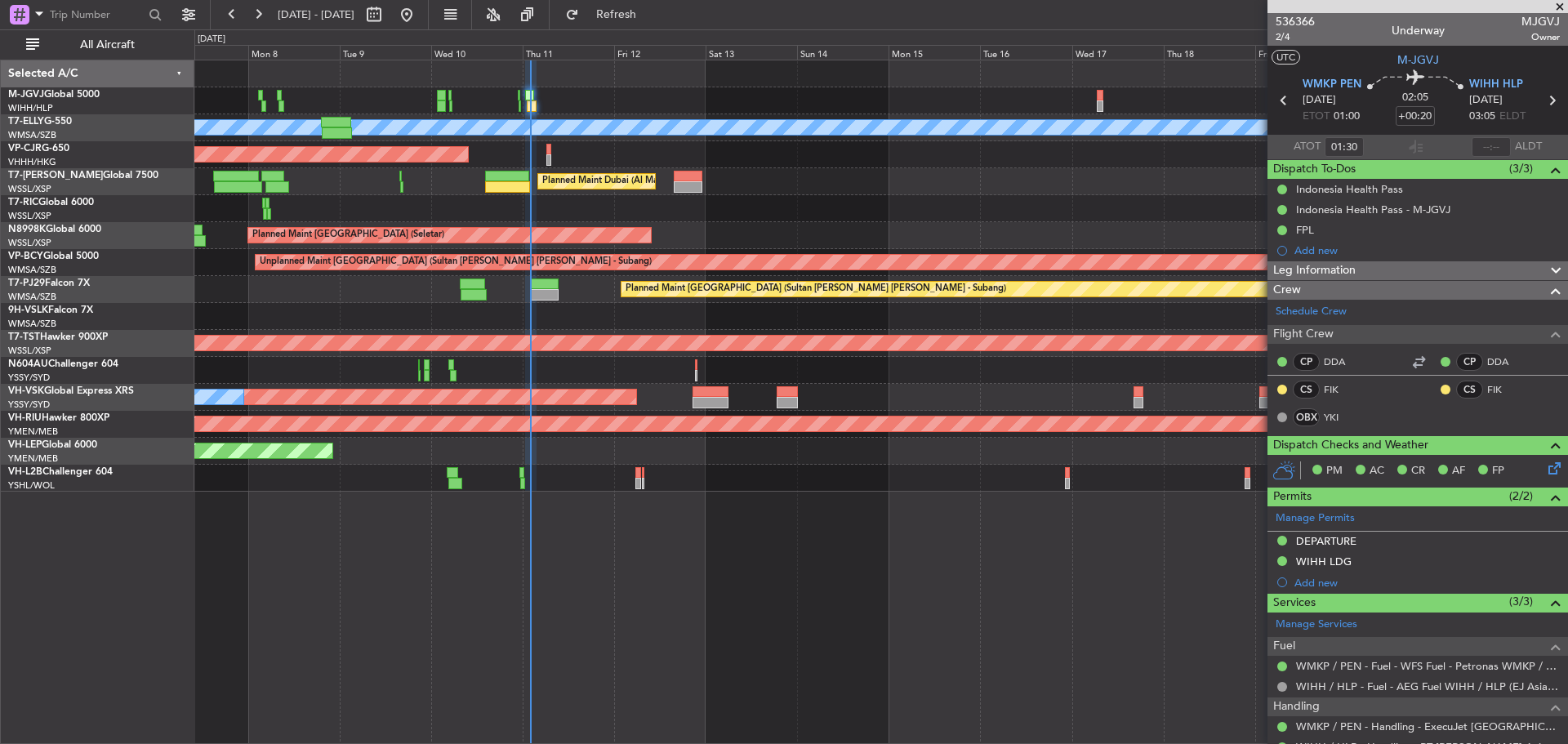
type input "[PERSON_NAME] (KYA)"
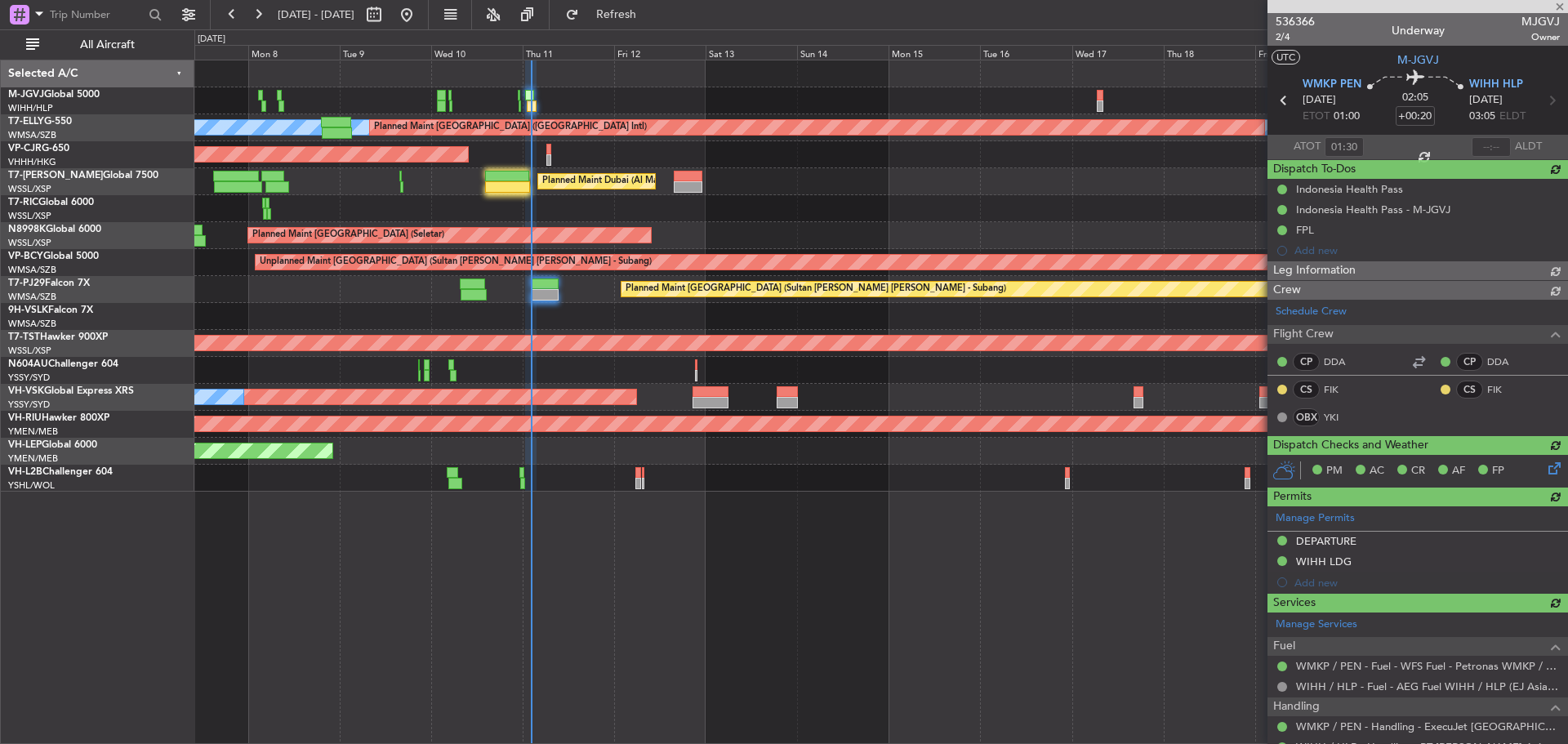
type input "[PERSON_NAME] (KYA)"
